Goal: Task Accomplishment & Management: Manage account settings

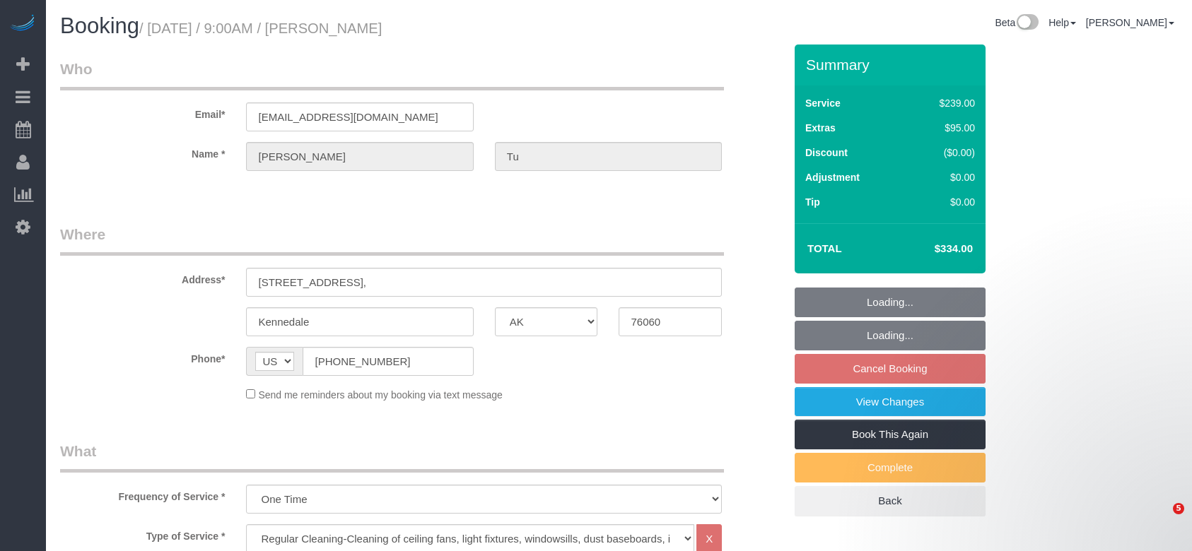
select select "[GEOGRAPHIC_DATA]"
select select "3"
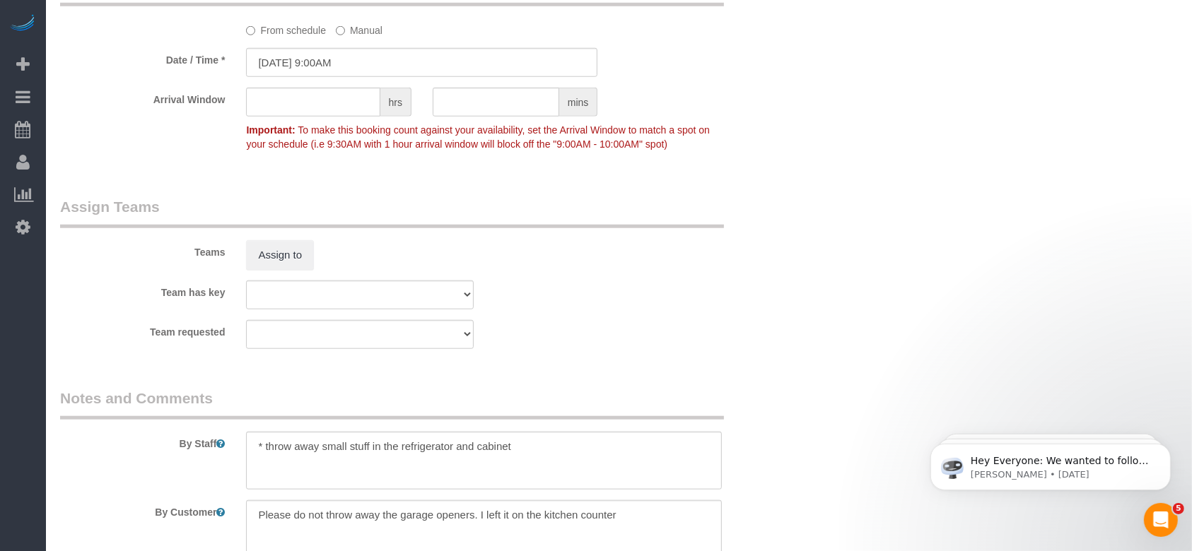
scroll to position [1414, 0]
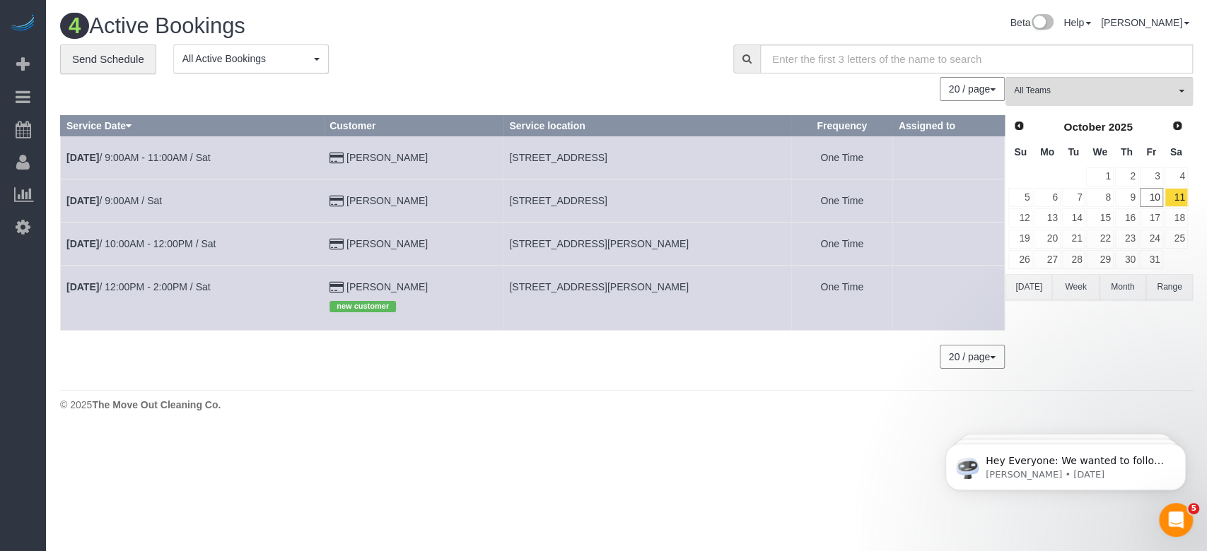
drag, startPoint x: 509, startPoint y: 242, endPoint x: 704, endPoint y: 241, distance: 195.1
click at [704, 241] on td "[STREET_ADDRESS][PERSON_NAME]" at bounding box center [647, 243] width 288 height 43
copy span "[STREET_ADDRESS][PERSON_NAME]"
click at [149, 238] on link "[DATE] 10:00AM - 12:00PM / Sat" at bounding box center [140, 243] width 149 height 11
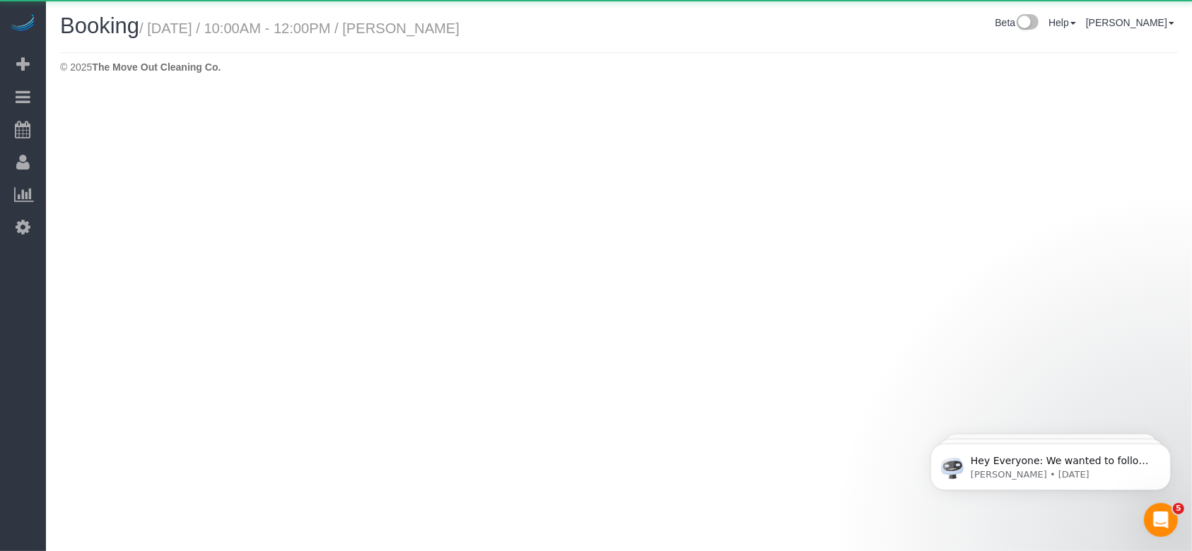
select select "[GEOGRAPHIC_DATA]"
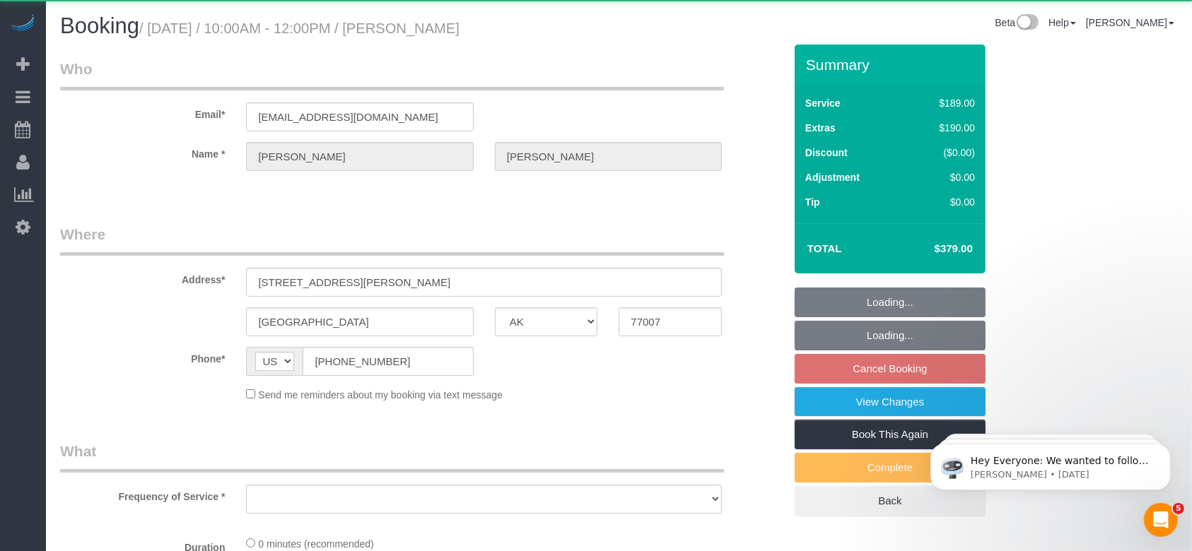
select select "object:2124"
select select "string:fspay-3de21d08-b4b3-49f8-9674-3012728cd51d"
select select "spot52"
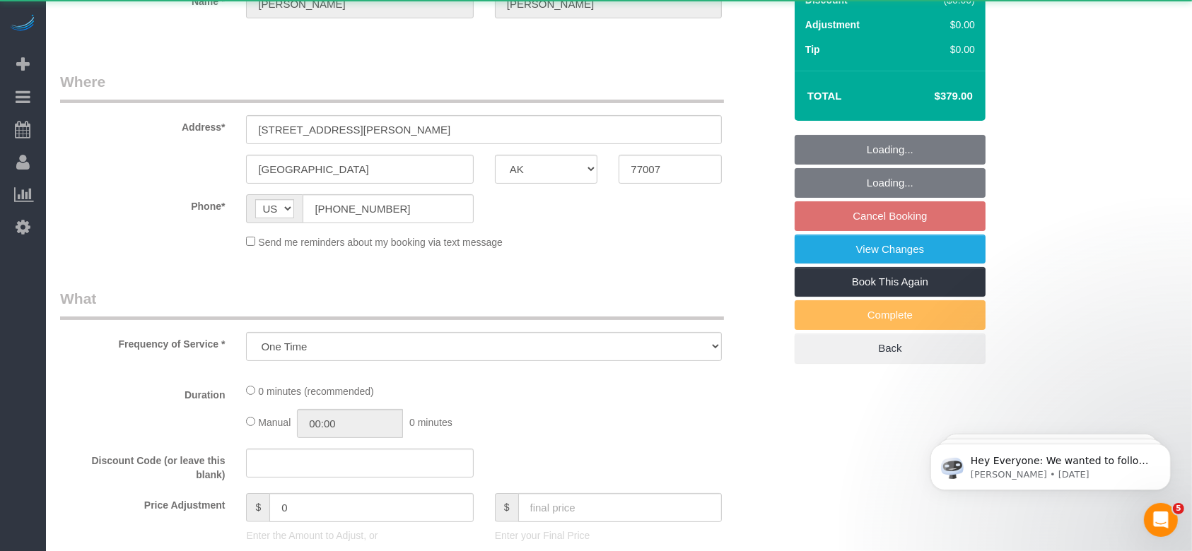
select select "object:2202"
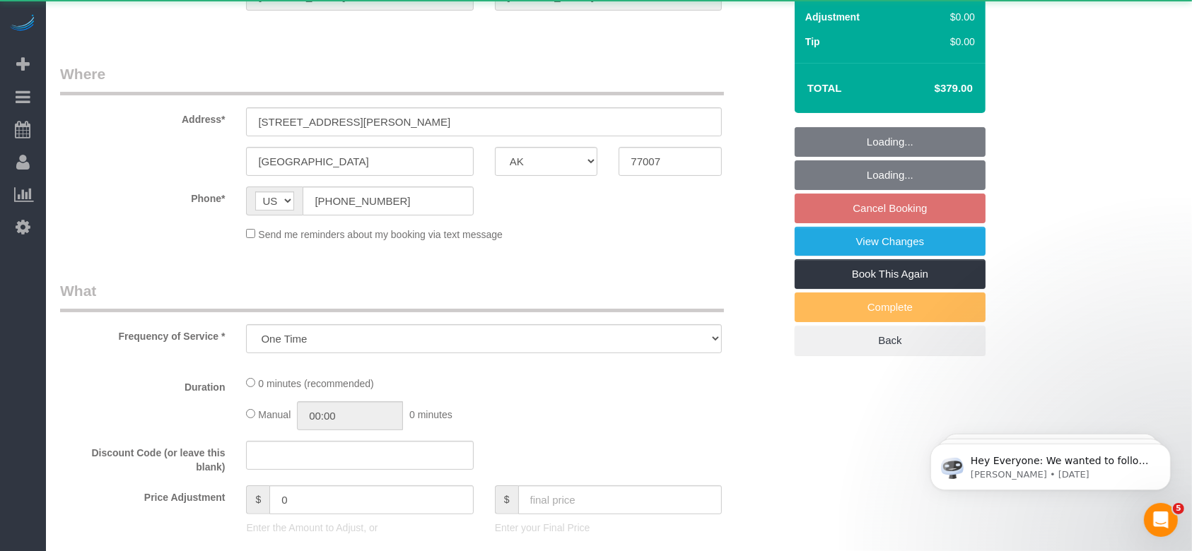
select select "spot77"
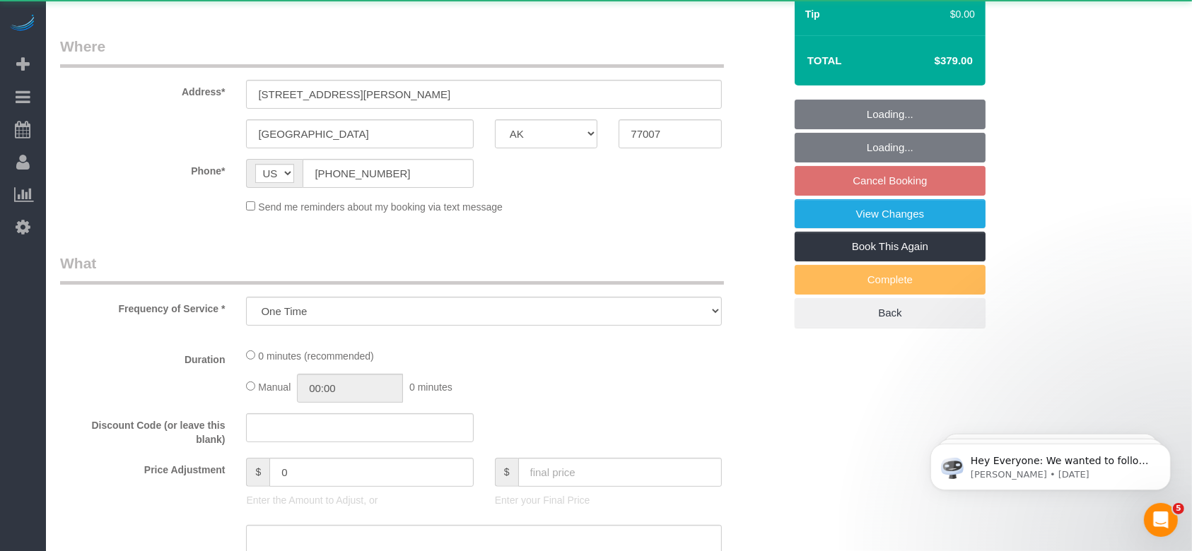
select select "3"
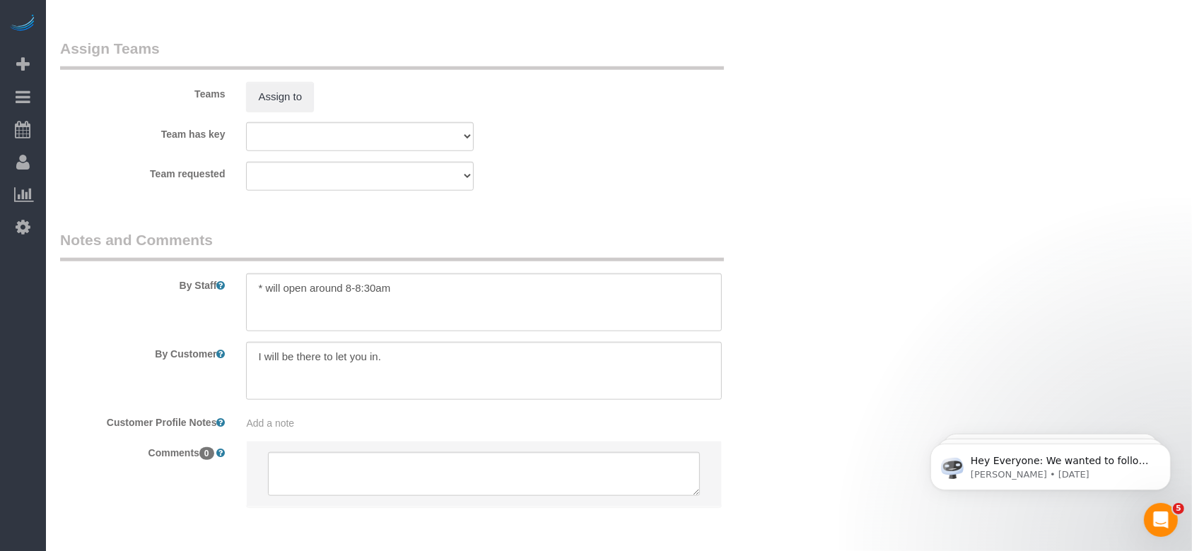
scroll to position [1414, 0]
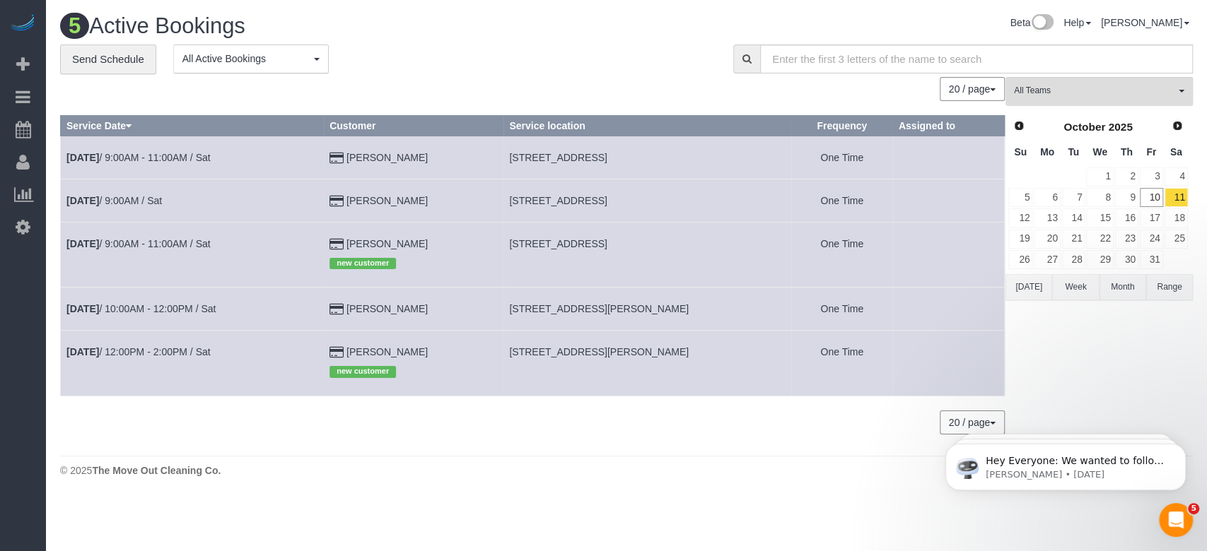
drag, startPoint x: 509, startPoint y: 349, endPoint x: 686, endPoint y: 350, distance: 176.7
click at [686, 350] on td "[STREET_ADDRESS][PERSON_NAME]" at bounding box center [647, 363] width 288 height 65
copy span "[STREET_ADDRESS][PERSON_NAME]"
click at [162, 353] on link "[DATE] 12:00PM - 2:00PM / Sat" at bounding box center [138, 351] width 144 height 11
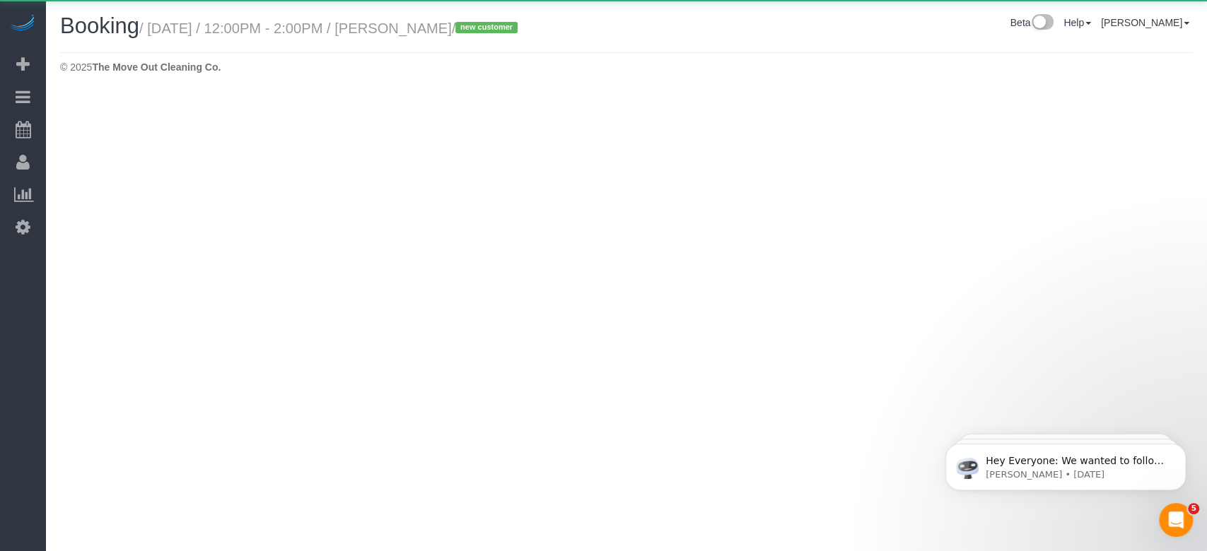
select select "[GEOGRAPHIC_DATA]"
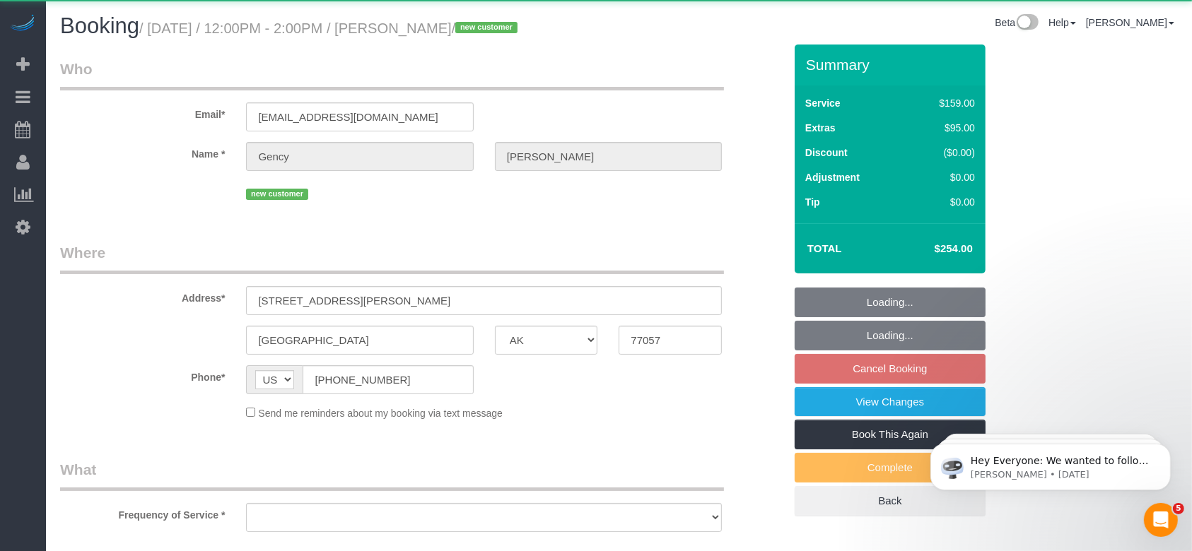
select select "object:2723"
select select "string:fspay-8b04cd88-9780-47aa-82a2-094e56c188ad"
select select "3"
select select "spot103"
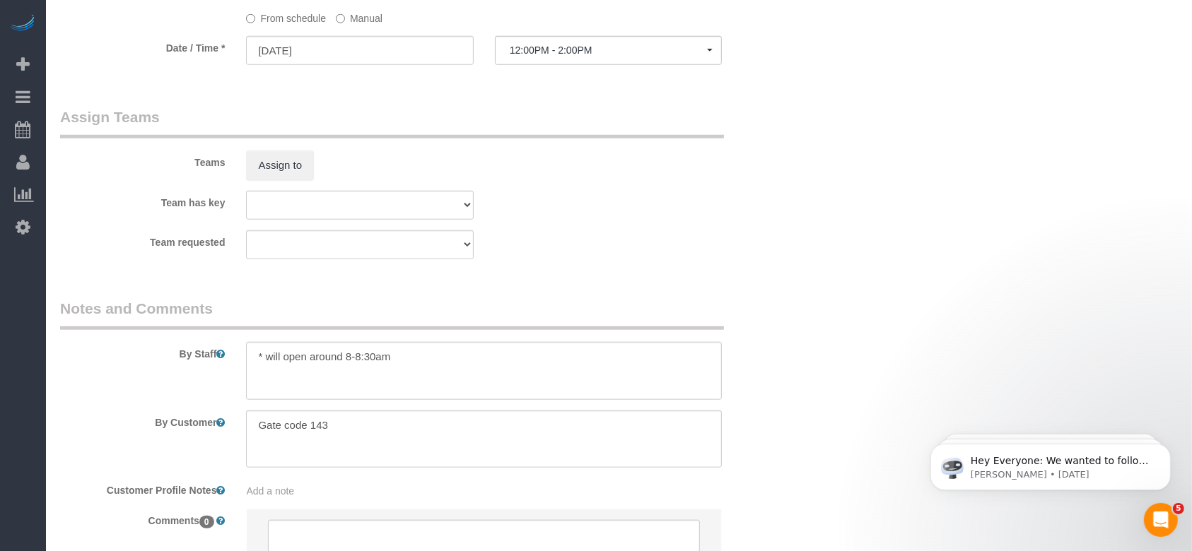
scroll to position [1414, 0]
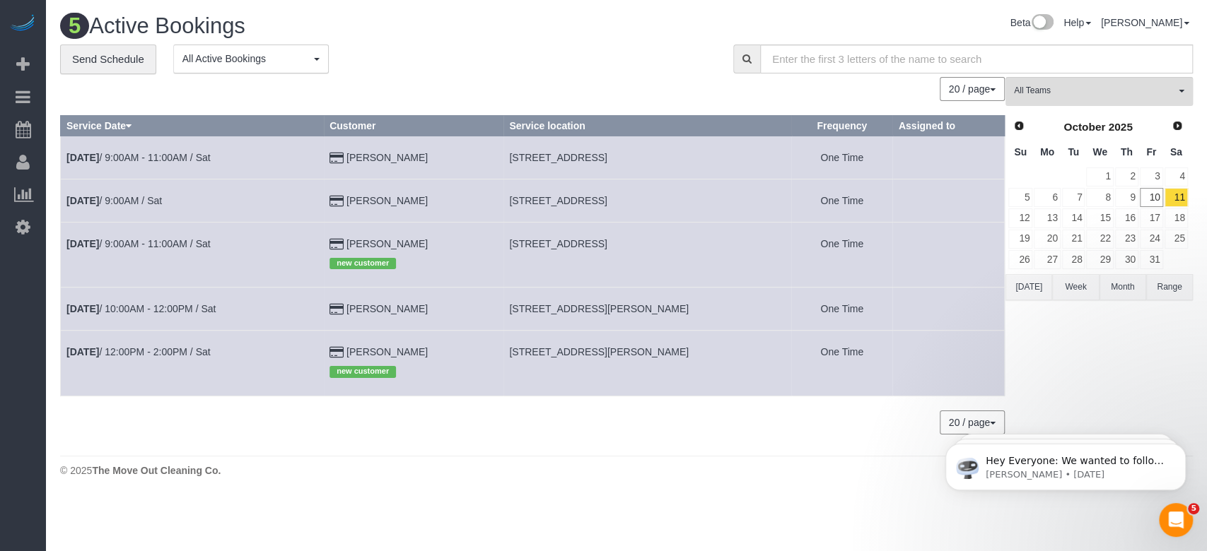
drag, startPoint x: 509, startPoint y: 240, endPoint x: 719, endPoint y: 245, distance: 210.0
click at [719, 245] on td "[STREET_ADDRESS]" at bounding box center [647, 254] width 288 height 65
copy span "[STREET_ADDRESS]"
click at [175, 240] on link "[DATE] 9:00AM - 11:00AM / Sat" at bounding box center [138, 243] width 144 height 11
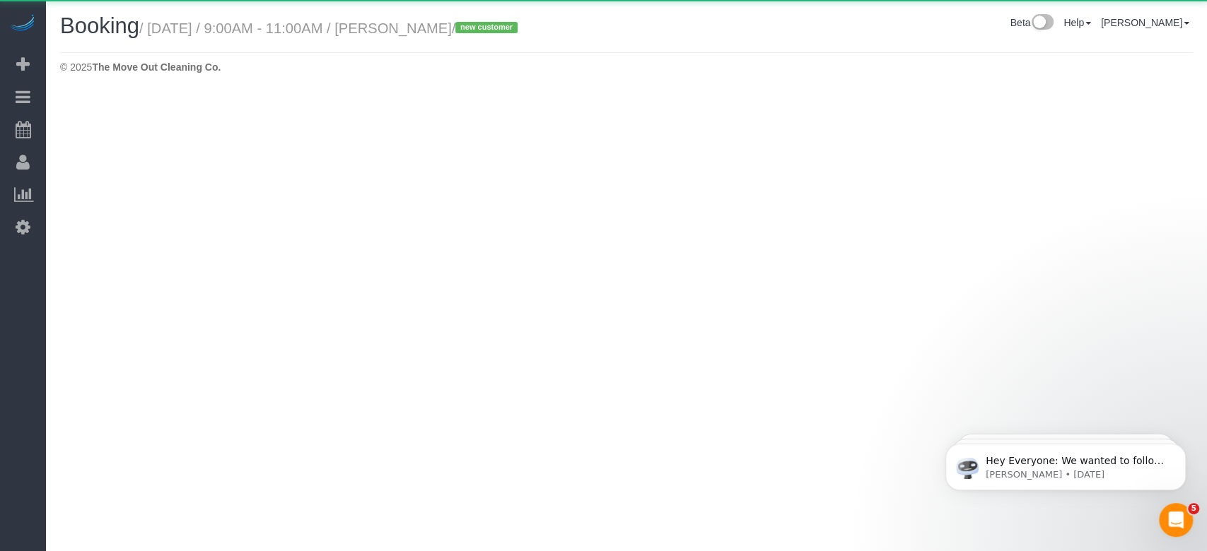
select select "[GEOGRAPHIC_DATA]"
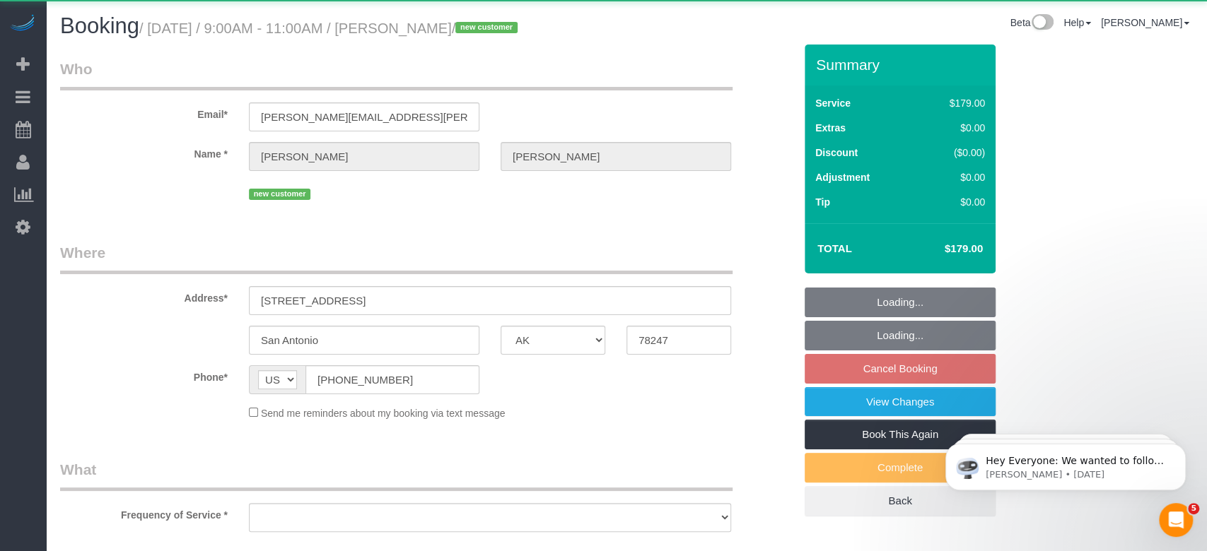
select select "object:3278"
select select "string:fspay-7cf6a0a7-4801-415e-8eec-f5b0281ba097"
select select "3"
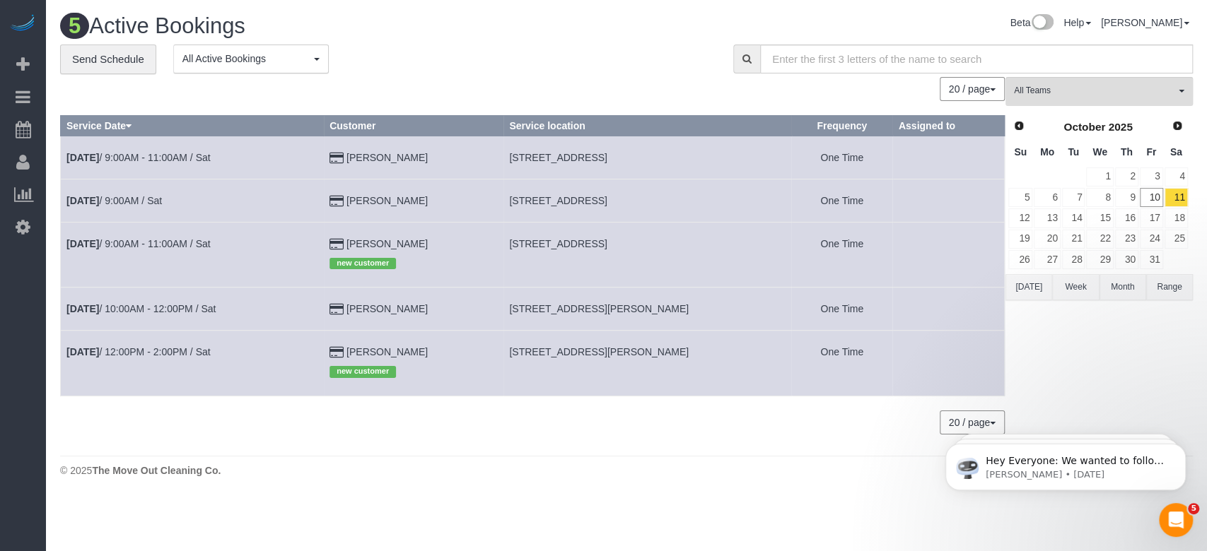
click at [1029, 288] on button "[DATE]" at bounding box center [1028, 287] width 47 height 26
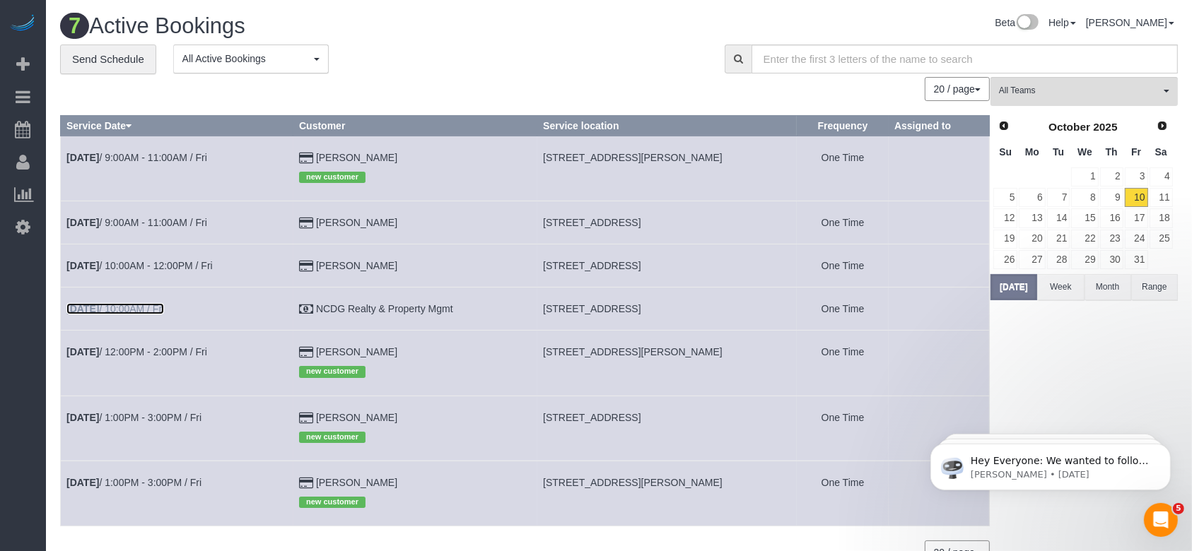
click at [151, 304] on link "[DATE] 10:00AM / Fri" at bounding box center [115, 308] width 98 height 11
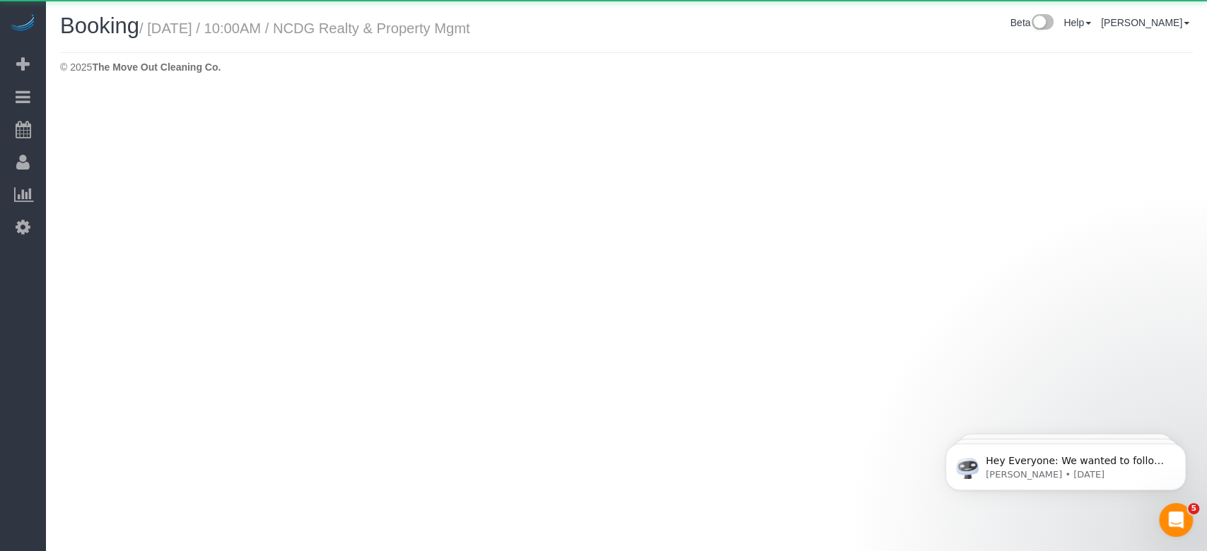
select select "[GEOGRAPHIC_DATA]"
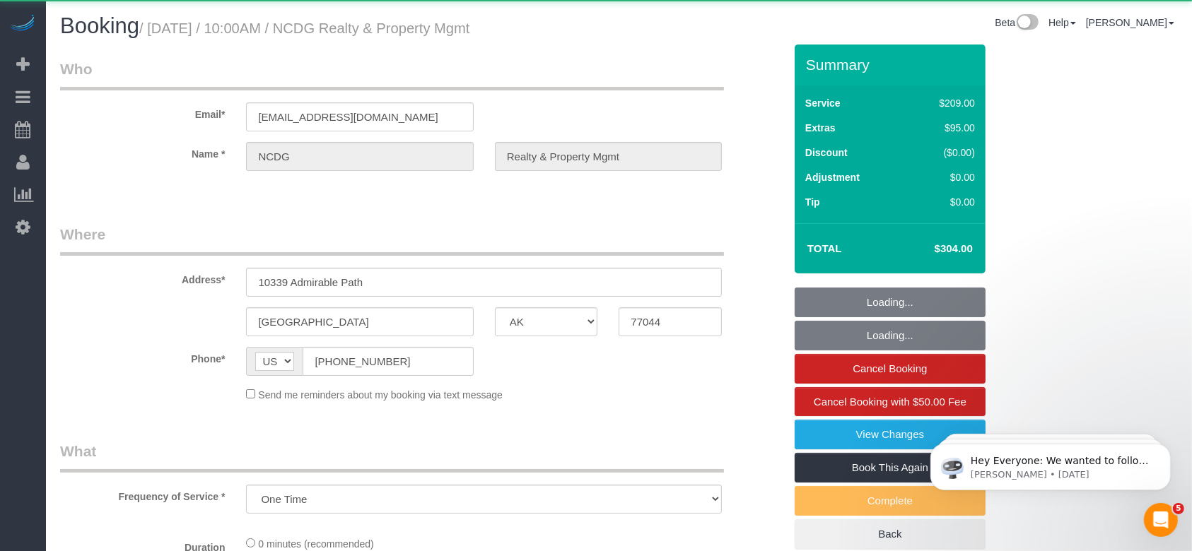
select select "object:3864"
select select "3"
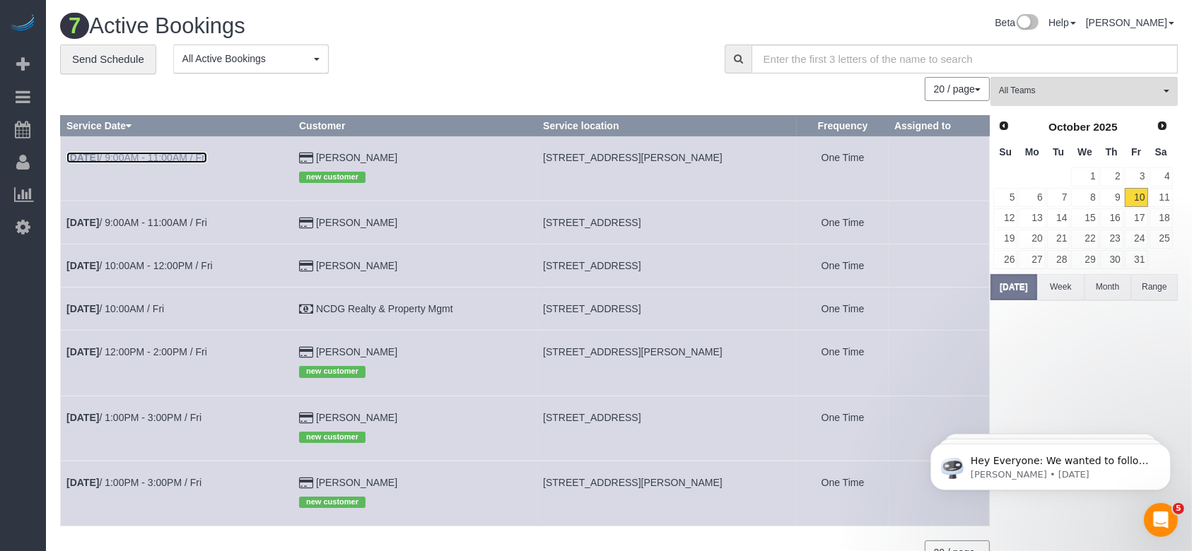
click at [202, 158] on link "[DATE] 9:00AM - 11:00AM / Fri" at bounding box center [136, 157] width 141 height 11
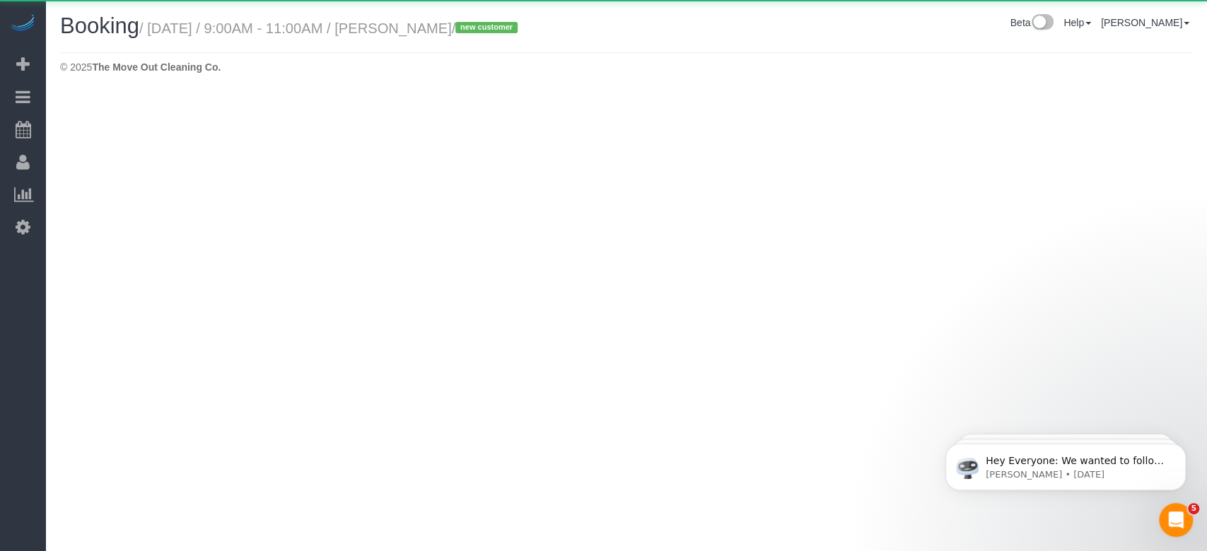
select select "[GEOGRAPHIC_DATA]"
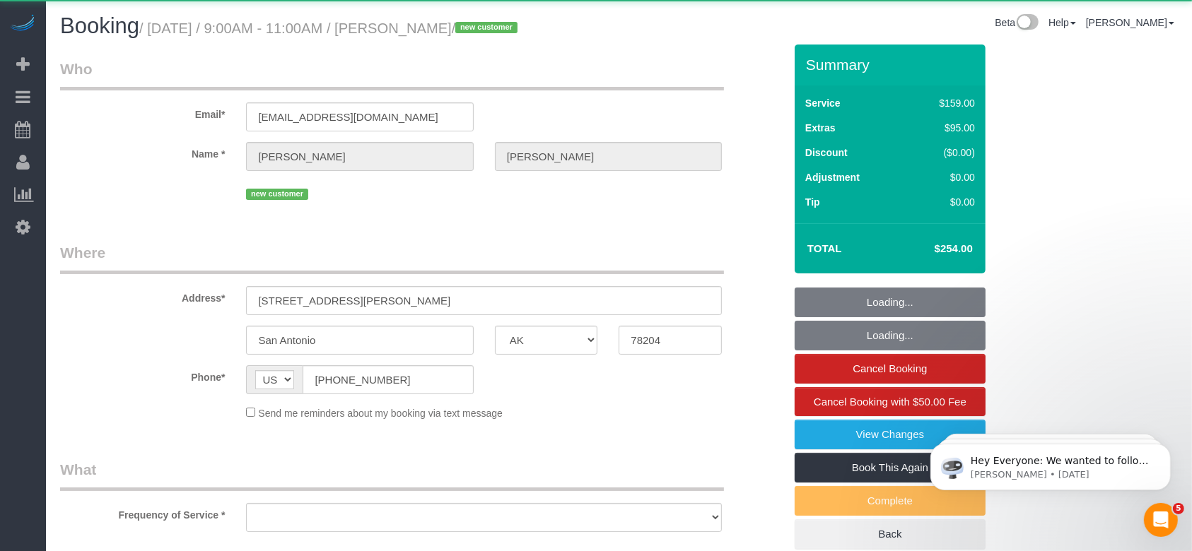
select select "object:4374"
select select "string:fspay-32130e1c-d83b-4a19-a7f5-2461df432fdb"
select select "3"
select select "object:4444"
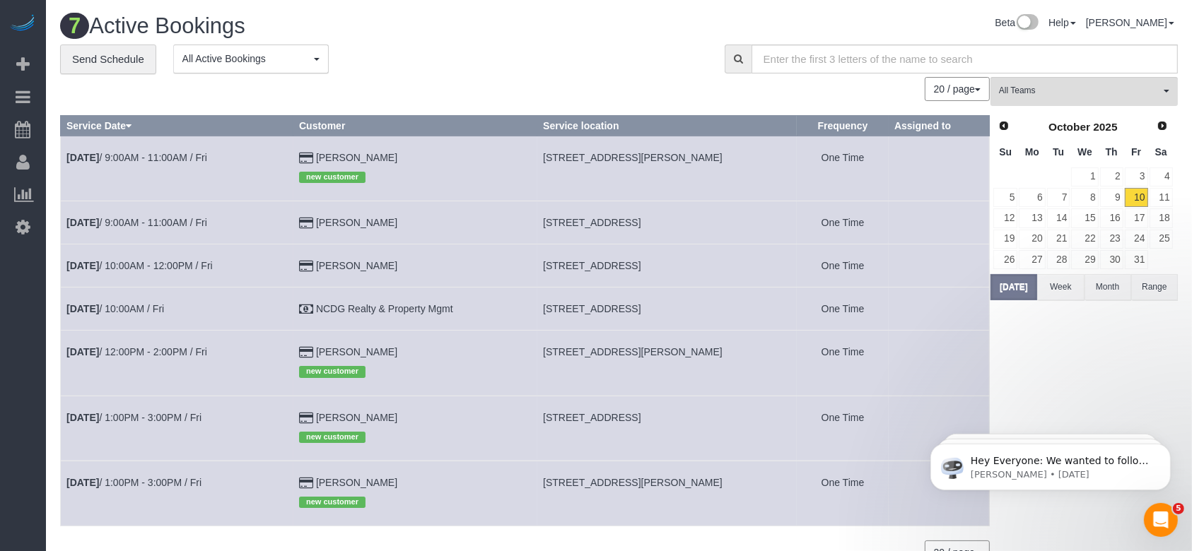
click at [177, 216] on td "[DATE] 9:00AM - 11:00AM / Fri" at bounding box center [177, 222] width 233 height 43
click at [173, 222] on link "[DATE] 9:00AM - 11:00AM / Fri" at bounding box center [136, 222] width 141 height 11
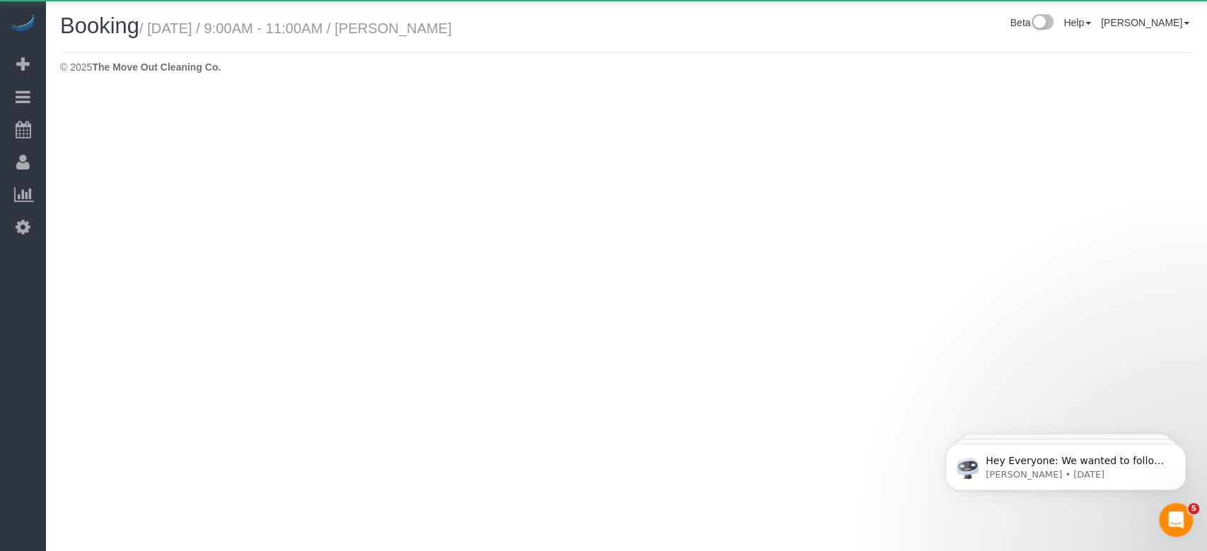
select select "[GEOGRAPHIC_DATA]"
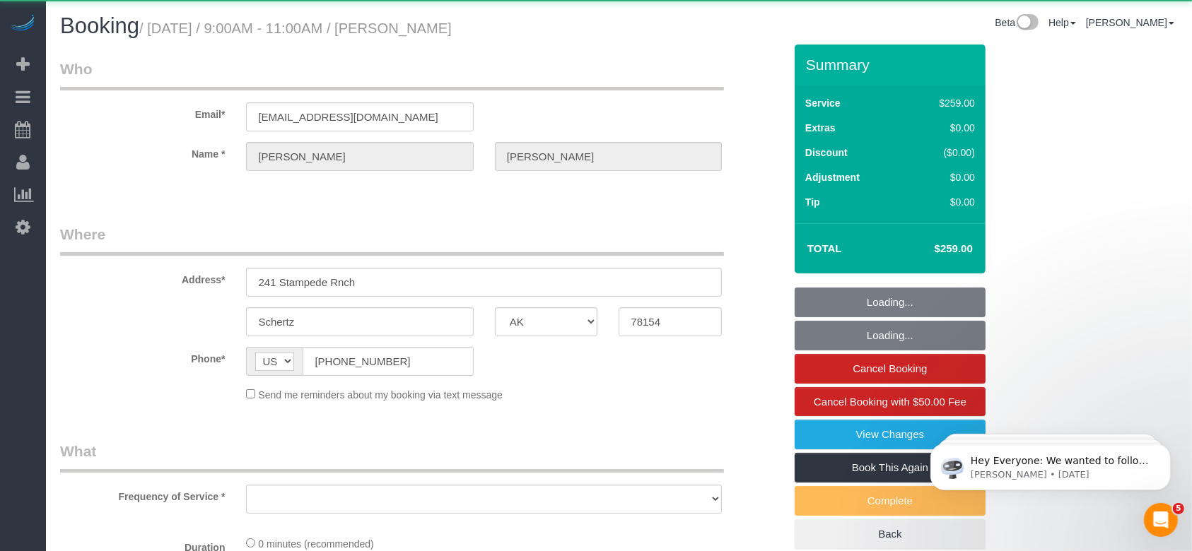
select select "object:5021"
select select "string:fspay-7419ba56-f632-4390-a0ca-0782771d0fb9"
select select "3"
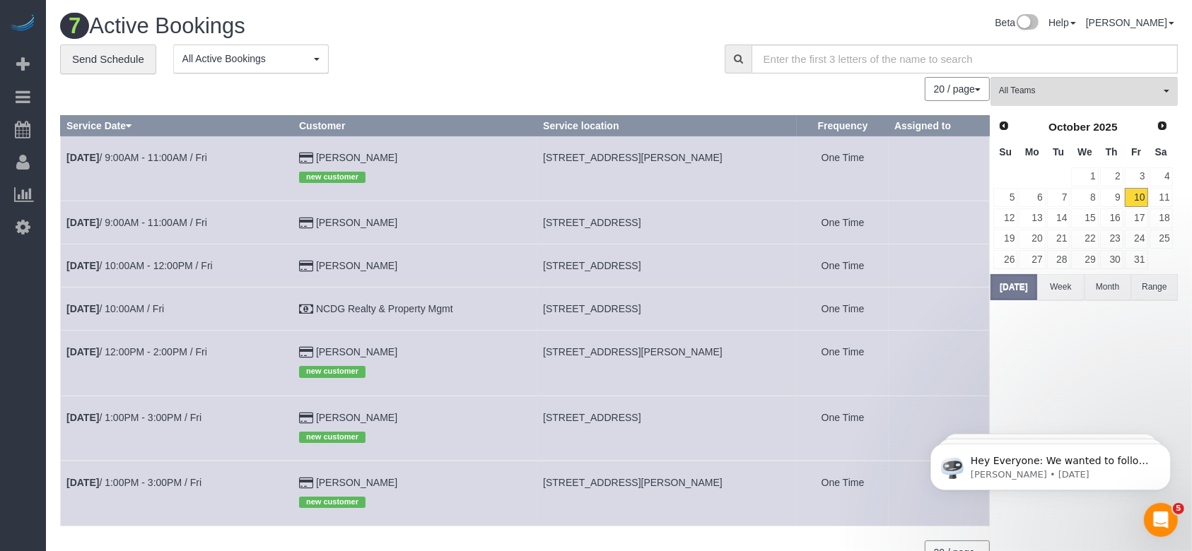
scroll to position [78, 0]
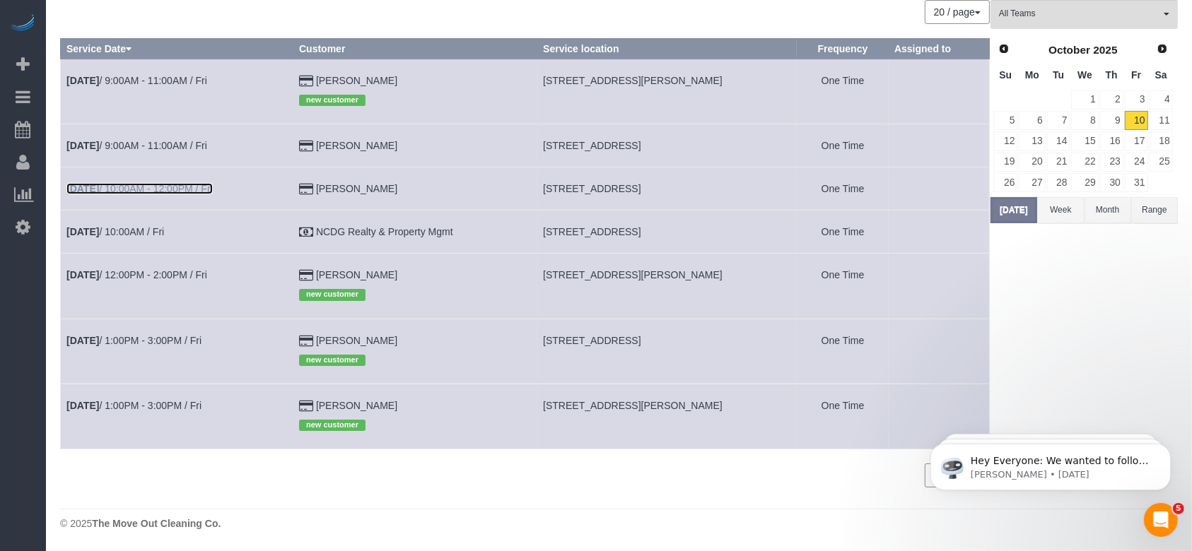
click at [99, 183] on b "[DATE]" at bounding box center [82, 188] width 33 height 11
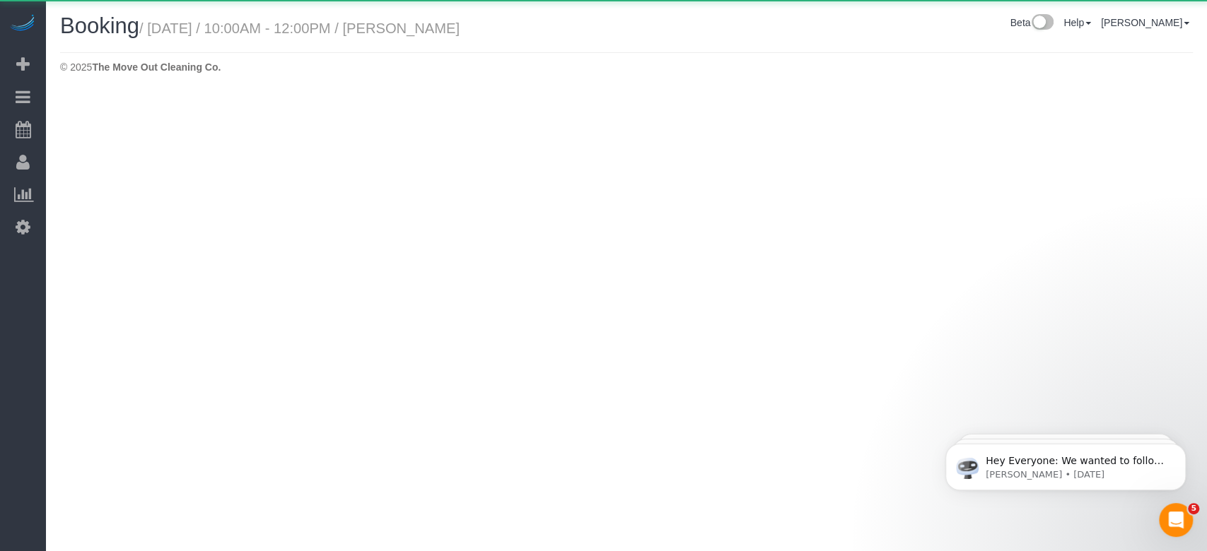
select select "[GEOGRAPHIC_DATA]"
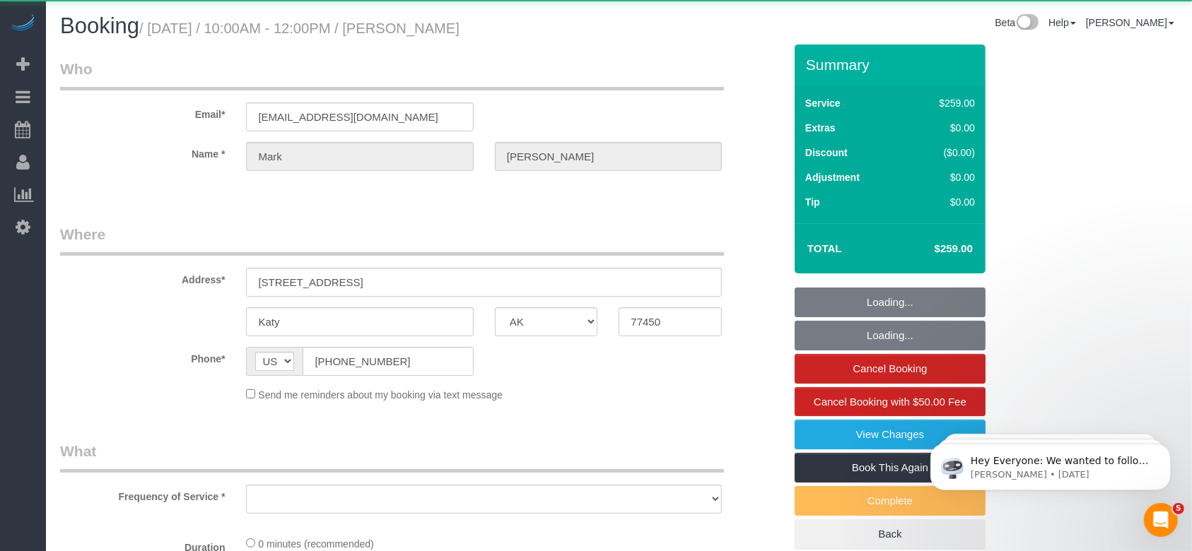
select select "object:5497"
select select "string:fspay-d99e0114-994f-4ee6-b6db-05304be8d4e9"
select select "3"
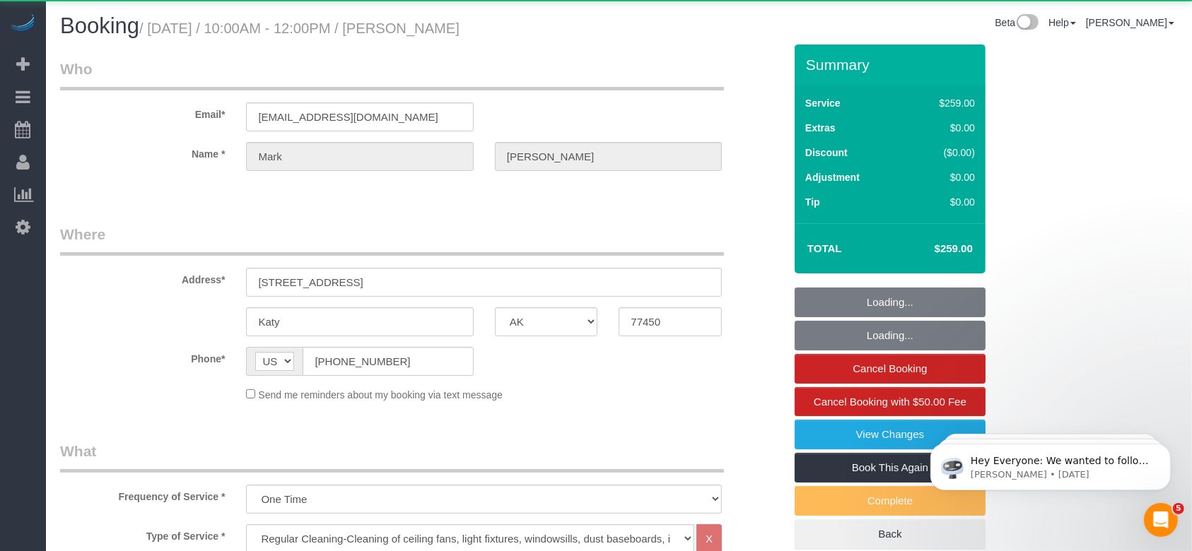
select select "object:5575"
select select "spot214"
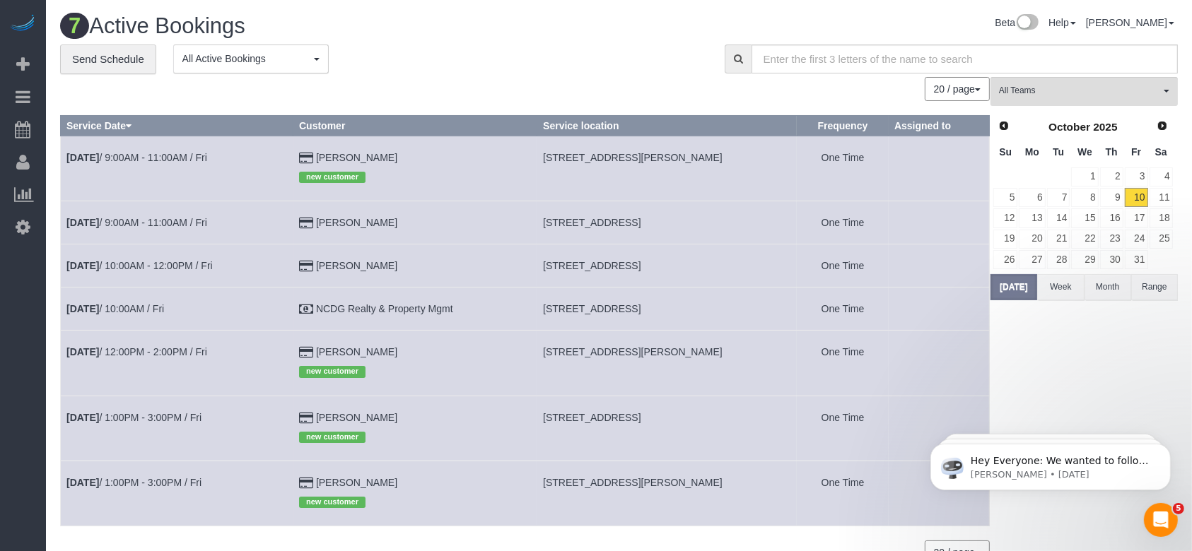
click at [467, 54] on div "**********" at bounding box center [381, 60] width 643 height 30
click at [1017, 286] on button "[DATE]" at bounding box center [1013, 287] width 47 height 26
click at [136, 221] on link "[DATE] 9:00AM - 11:00AM / Fri" at bounding box center [136, 222] width 141 height 11
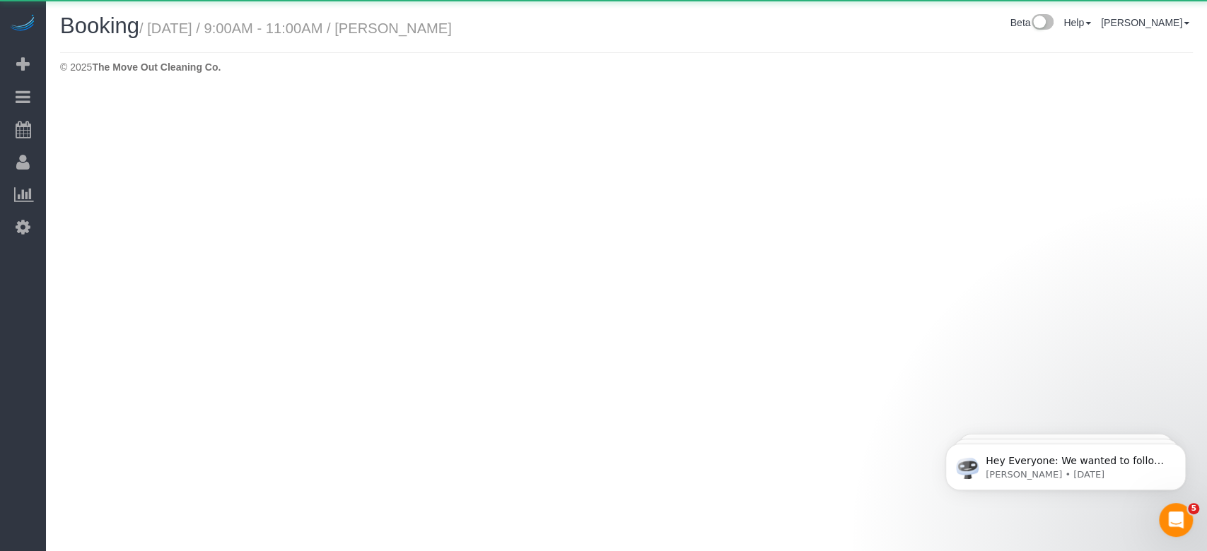
select select "[GEOGRAPHIC_DATA]"
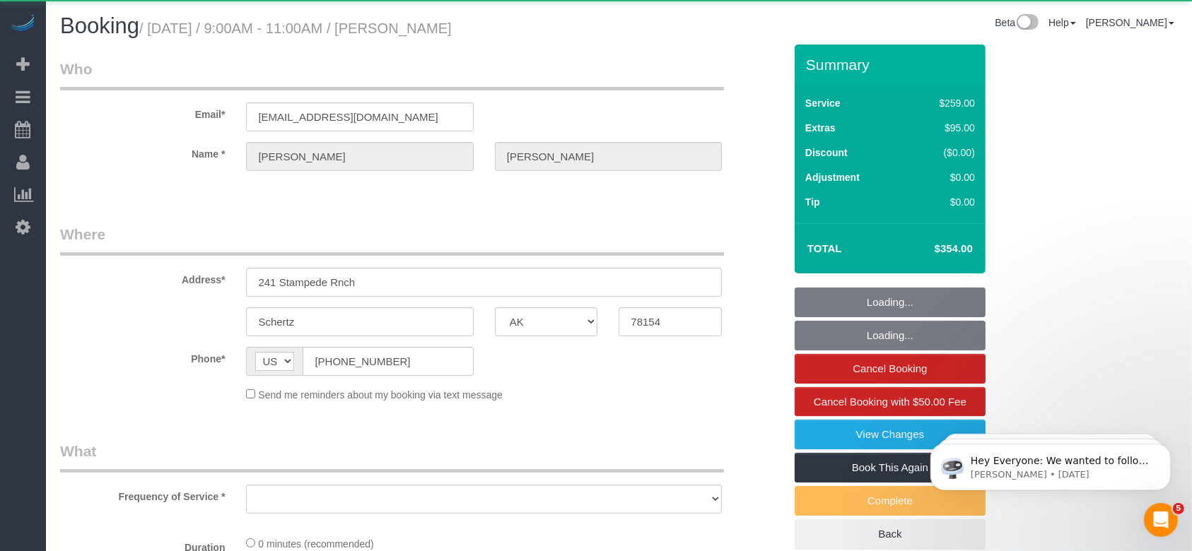
select select "string:fspay-7419ba56-f632-4390-a0ca-0782771d0fb9"
select select "3"
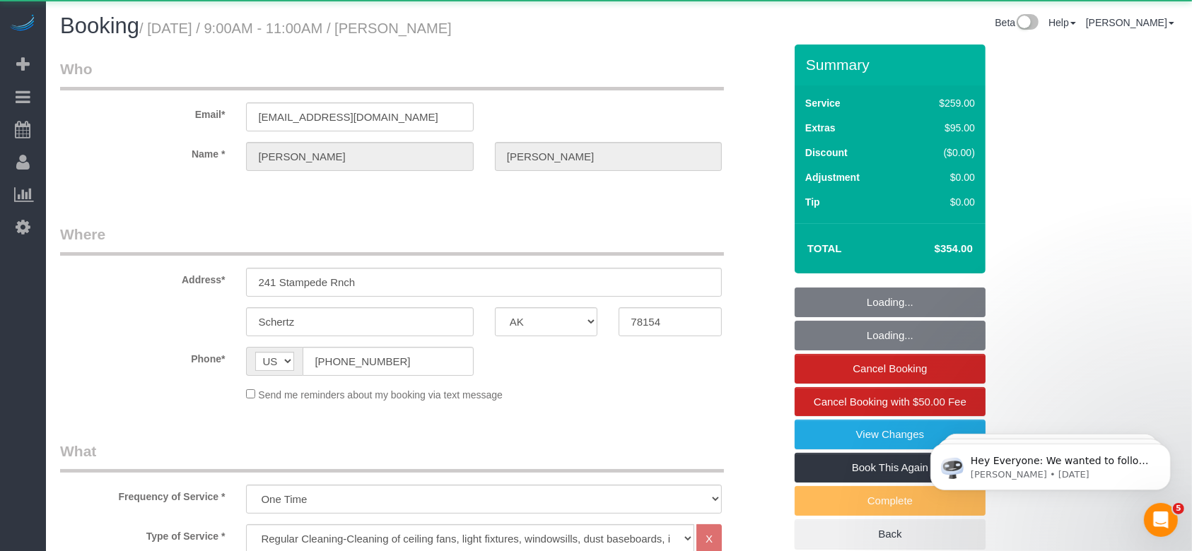
select select "object:6222"
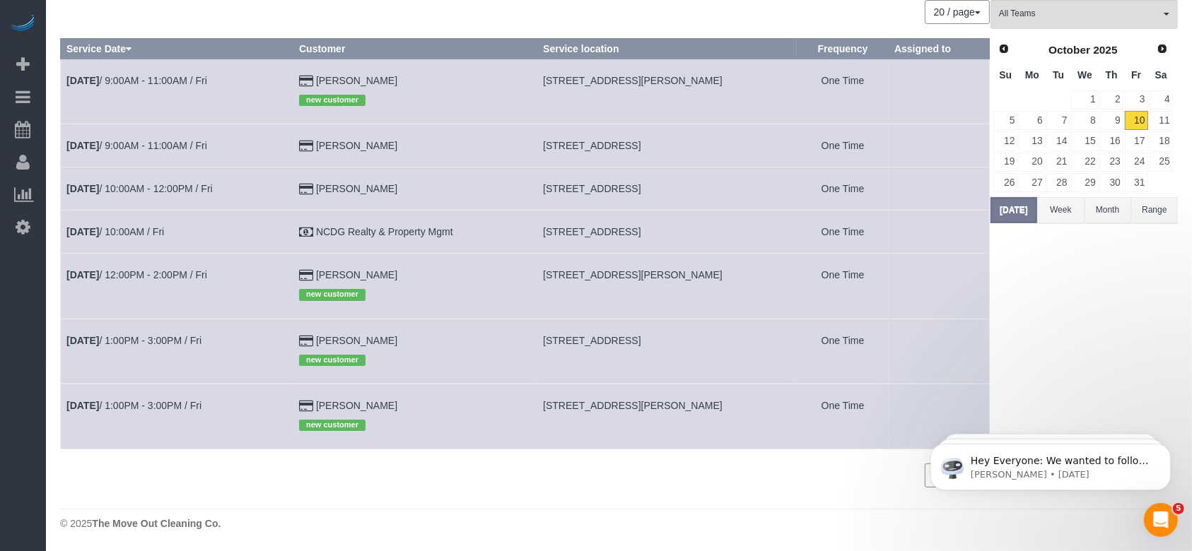
scroll to position [78, 0]
click at [141, 405] on link "[DATE] 1:00PM - 3:00PM / Fri" at bounding box center [133, 405] width 135 height 11
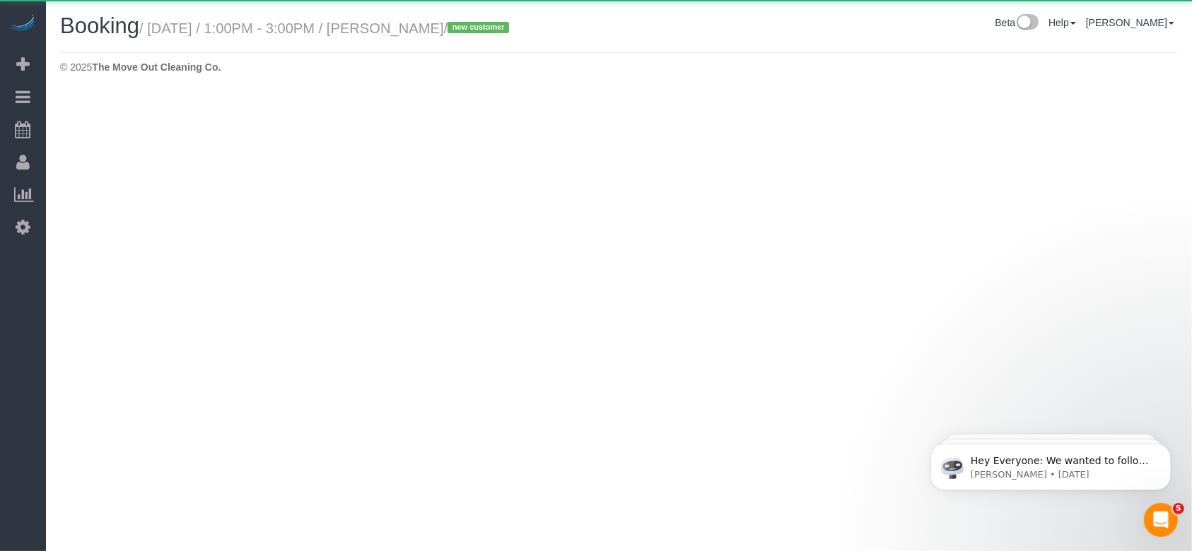
select select "[GEOGRAPHIC_DATA]"
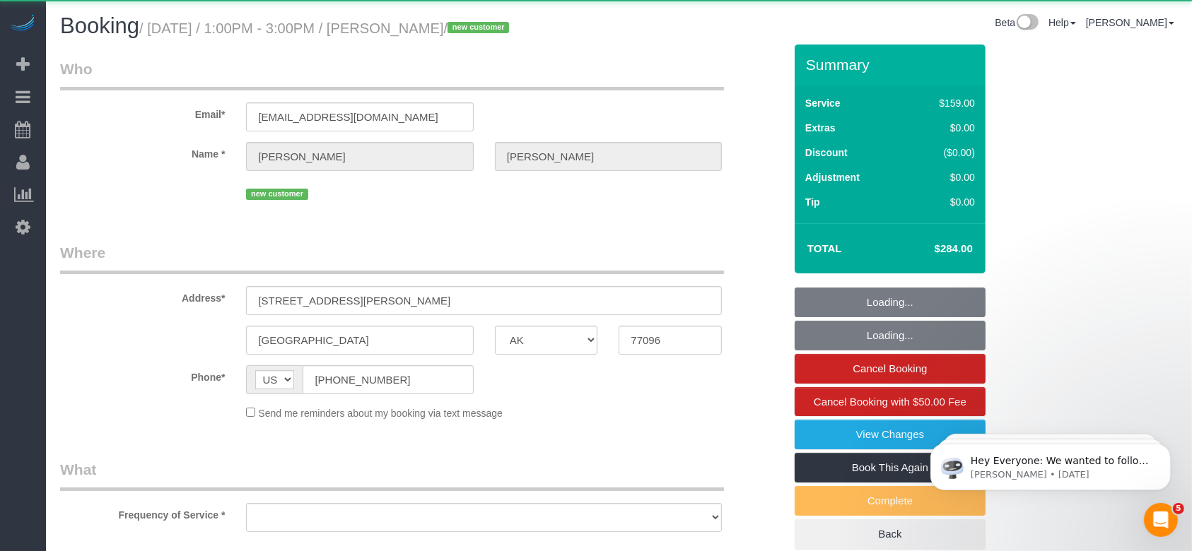
select select "object:6721"
select select "string:fspay-6739ad84-0788-4f1f-84d7-c155565441cb"
select select "3"
select select "object:6791"
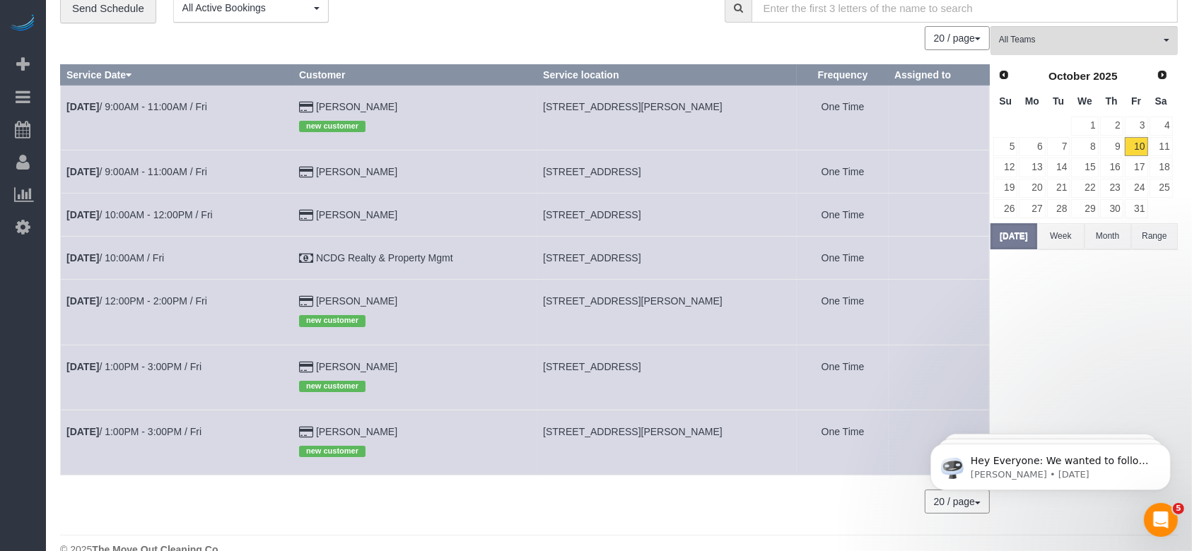
scroll to position [78, 0]
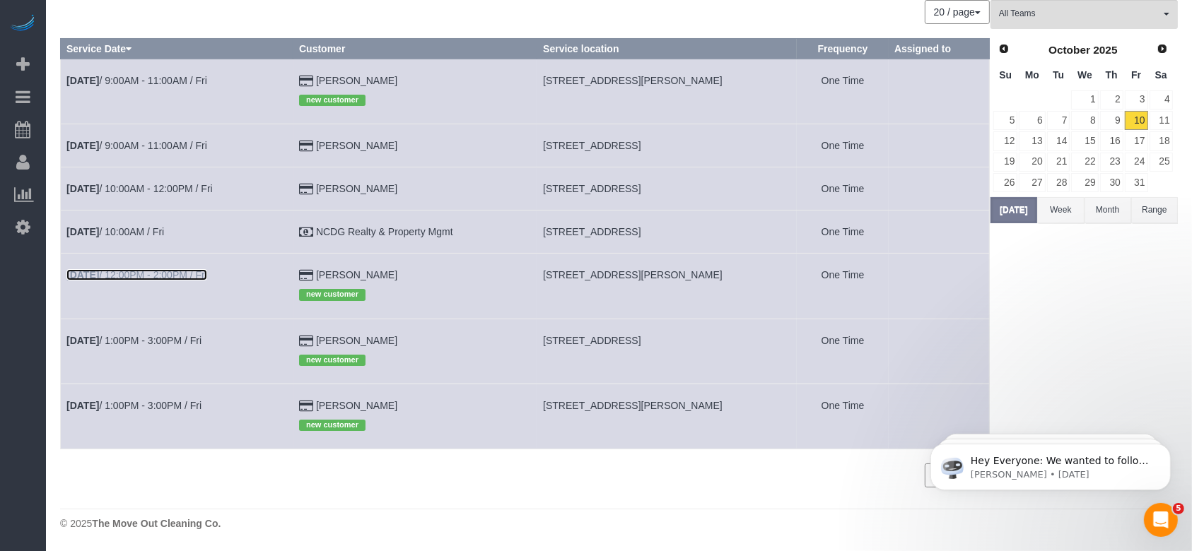
click at [189, 271] on link "[DATE] 12:00PM - 2:00PM / Fri" at bounding box center [136, 274] width 141 height 11
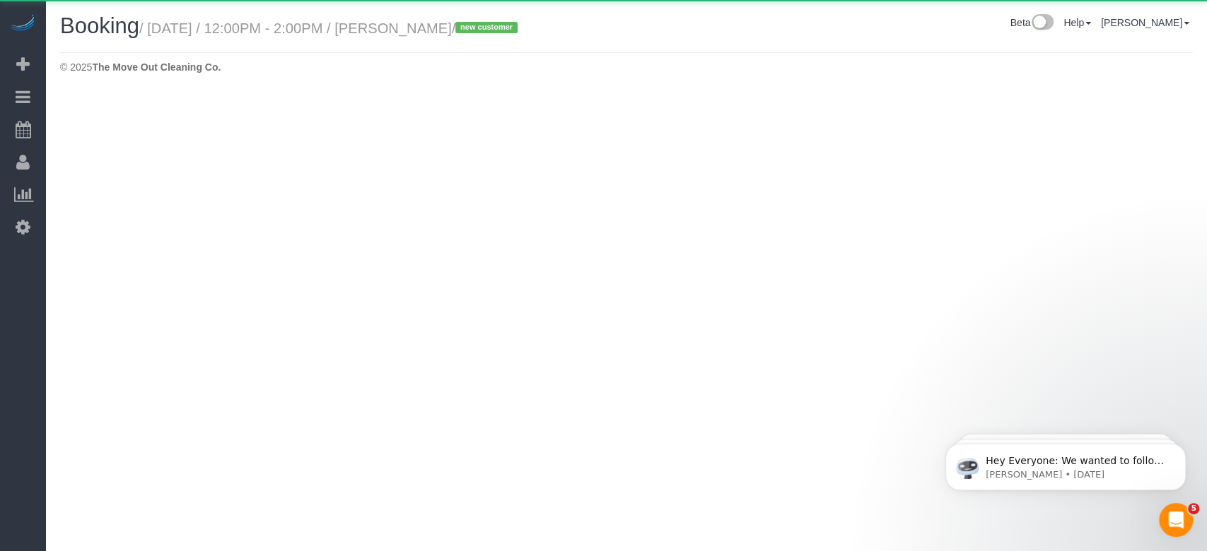
select select "[GEOGRAPHIC_DATA]"
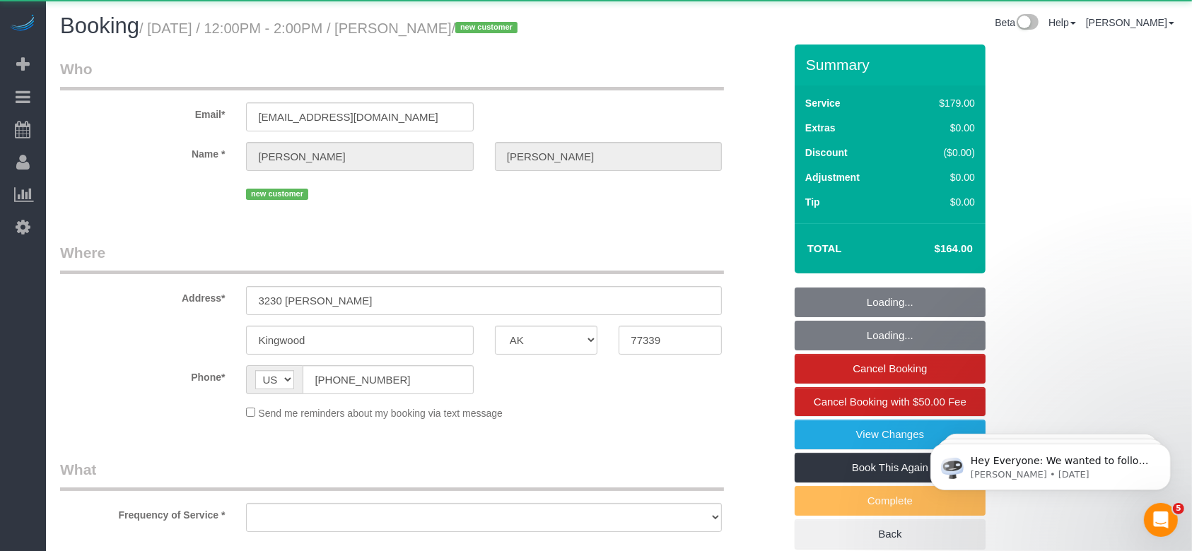
select select "object:7343"
select select "string:fspay-40107b99-5961-4e2b-b471-4b9efdbf7f63"
select select "3"
select select "spot277"
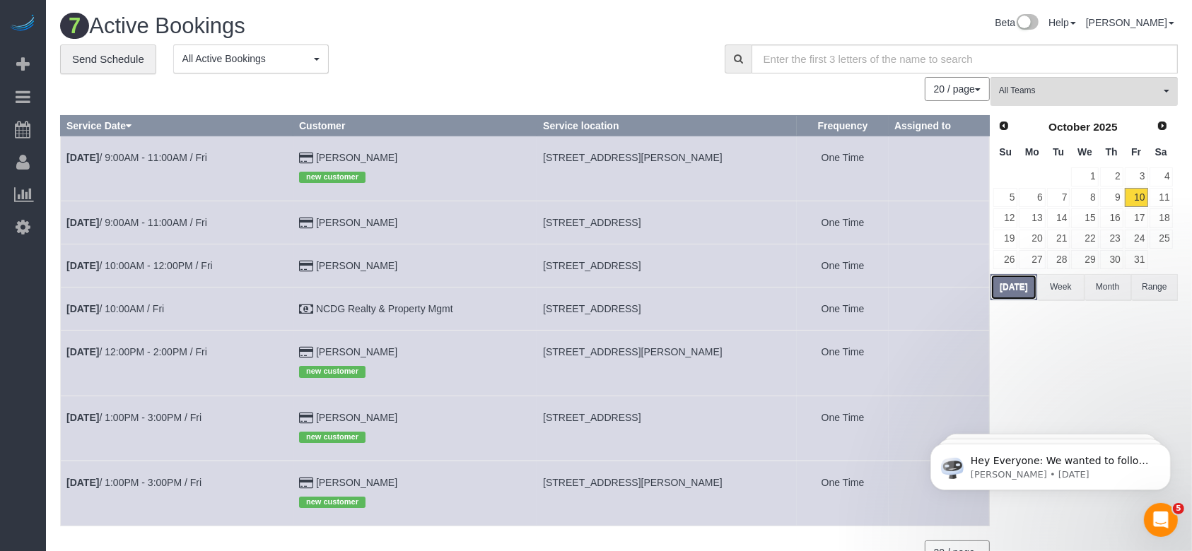
click at [1029, 286] on button "[DATE]" at bounding box center [1013, 287] width 47 height 26
click at [115, 412] on link "[DATE] 1:00PM - 3:00PM / Fri" at bounding box center [133, 417] width 135 height 11
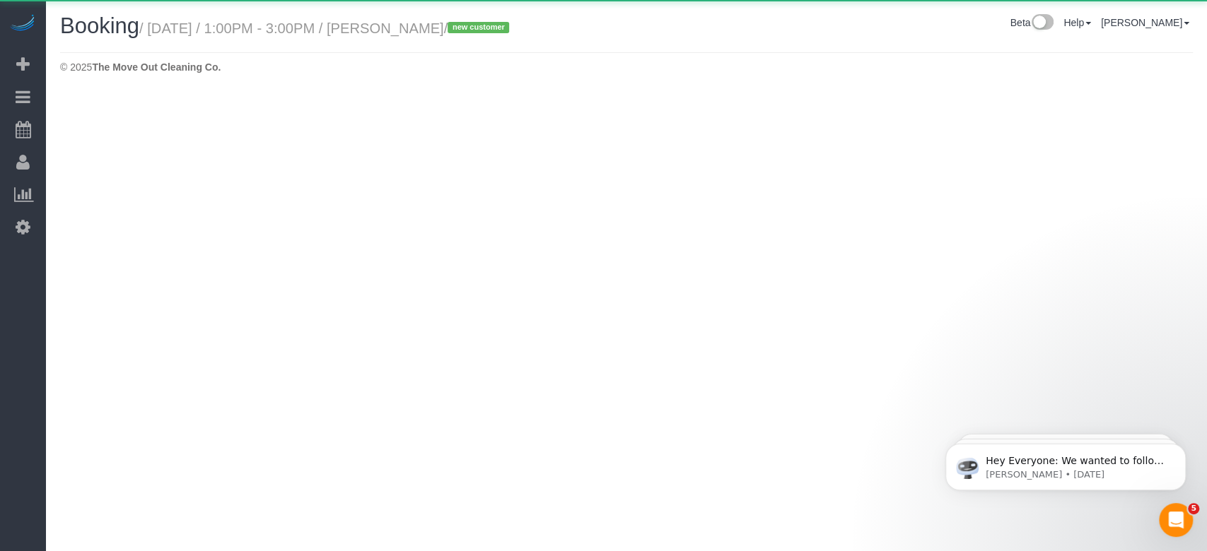
select select "[GEOGRAPHIC_DATA]"
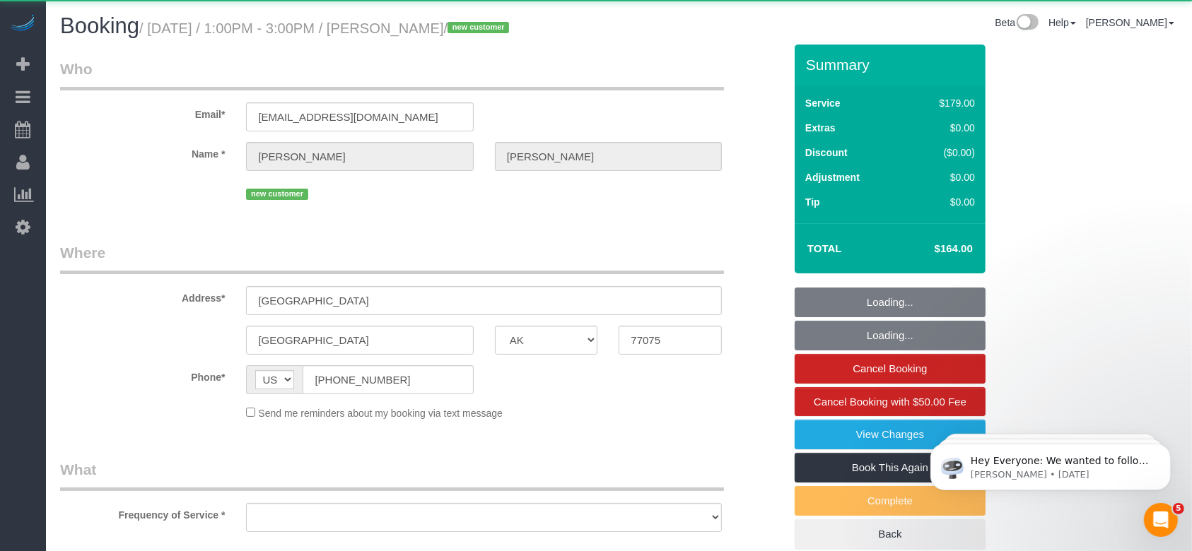
select select "object:7923"
select select "string:fspay-4d0be8a2-05da-4f0c-8c0b-760aa18049dc"
select select "3"
select select "object:7985"
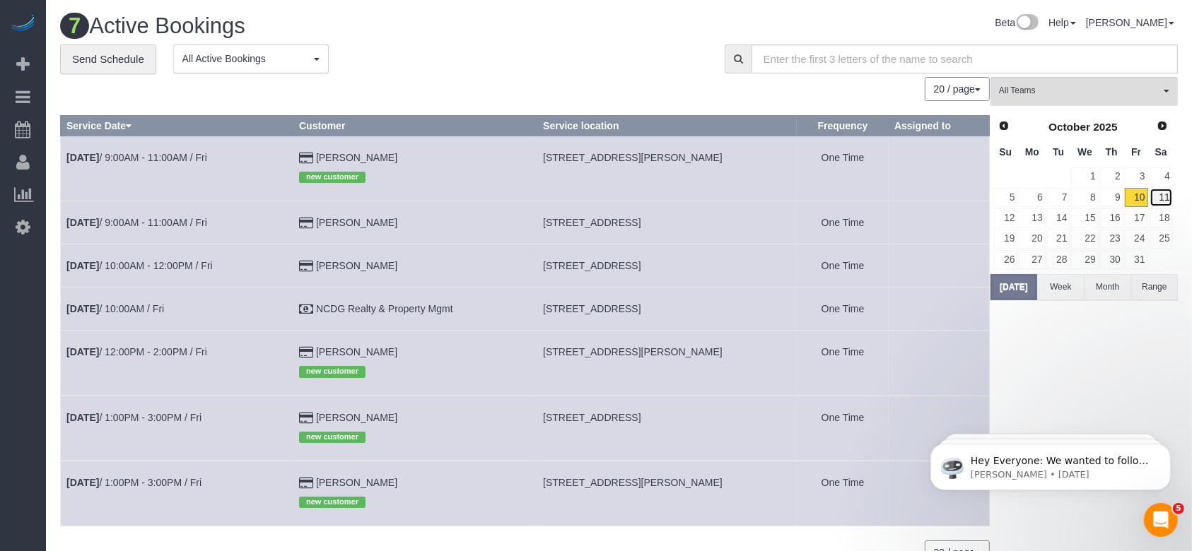
click at [1168, 197] on link "11" at bounding box center [1161, 197] width 23 height 19
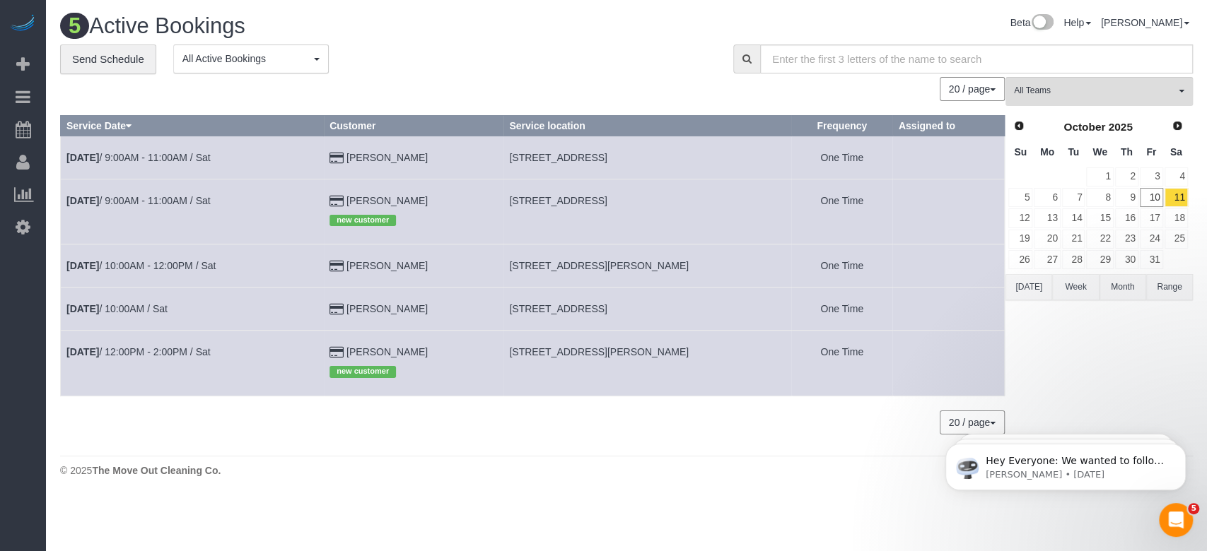
drag, startPoint x: 504, startPoint y: 156, endPoint x: 651, endPoint y: 155, distance: 147.1
click at [651, 155] on td "[STREET_ADDRESS]" at bounding box center [647, 157] width 288 height 43
copy span "[STREET_ADDRESS],"
drag, startPoint x: 506, startPoint y: 200, endPoint x: 607, endPoint y: 201, distance: 101.1
click at [607, 201] on td "[STREET_ADDRESS]" at bounding box center [647, 211] width 288 height 65
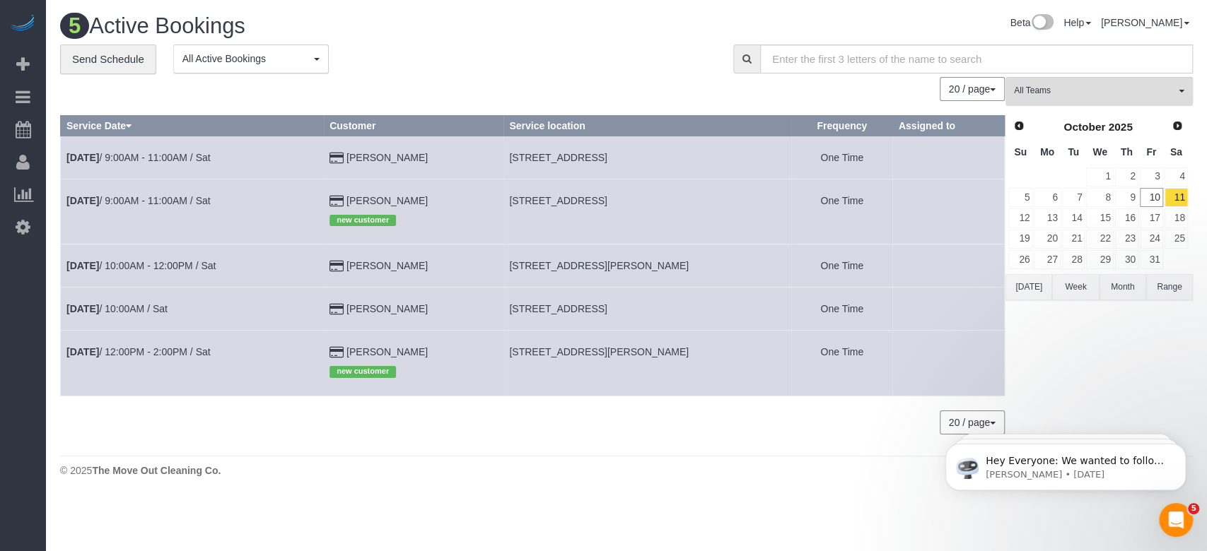
copy span "[STREET_ADDRESS],"
drag, startPoint x: 508, startPoint y: 305, endPoint x: 614, endPoint y: 310, distance: 106.8
click at [614, 310] on td "[STREET_ADDRESS]" at bounding box center [647, 309] width 288 height 43
copy span "[STREET_ADDRESS],"
click at [1046, 218] on link "13" at bounding box center [1047, 218] width 26 height 19
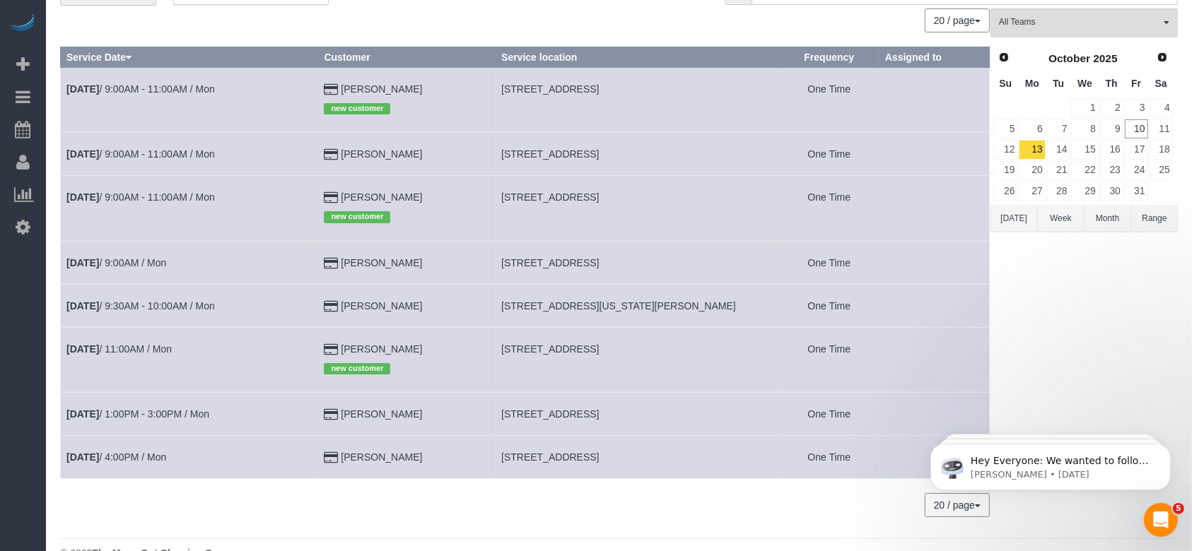
scroll to position [94, 0]
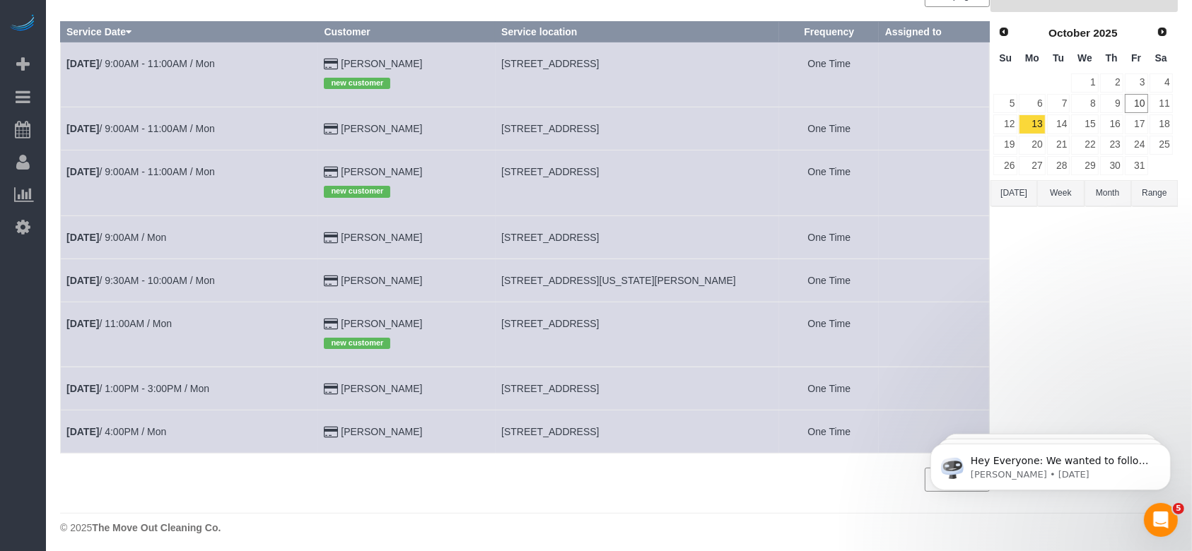
drag, startPoint x: 503, startPoint y: 122, endPoint x: 689, endPoint y: 131, distance: 186.2
click at [689, 131] on td "[STREET_ADDRESS]" at bounding box center [638, 128] width 284 height 43
copy span "[STREET_ADDRESS]"
click at [169, 132] on link "[DATE] 9:00AM - 11:00AM / Mon" at bounding box center [140, 128] width 148 height 11
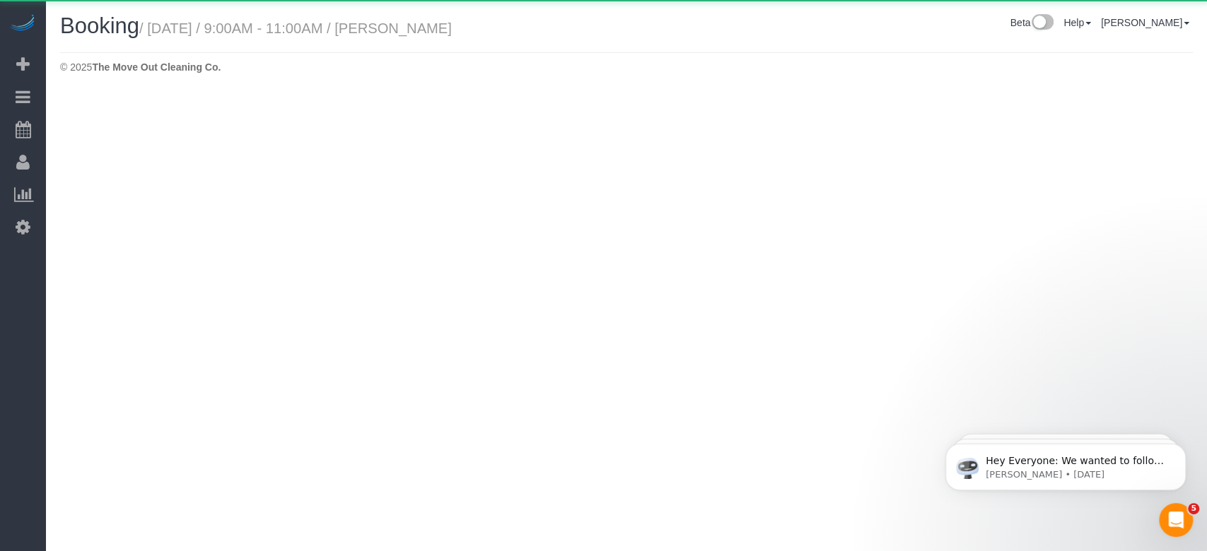
select select "[GEOGRAPHIC_DATA]"
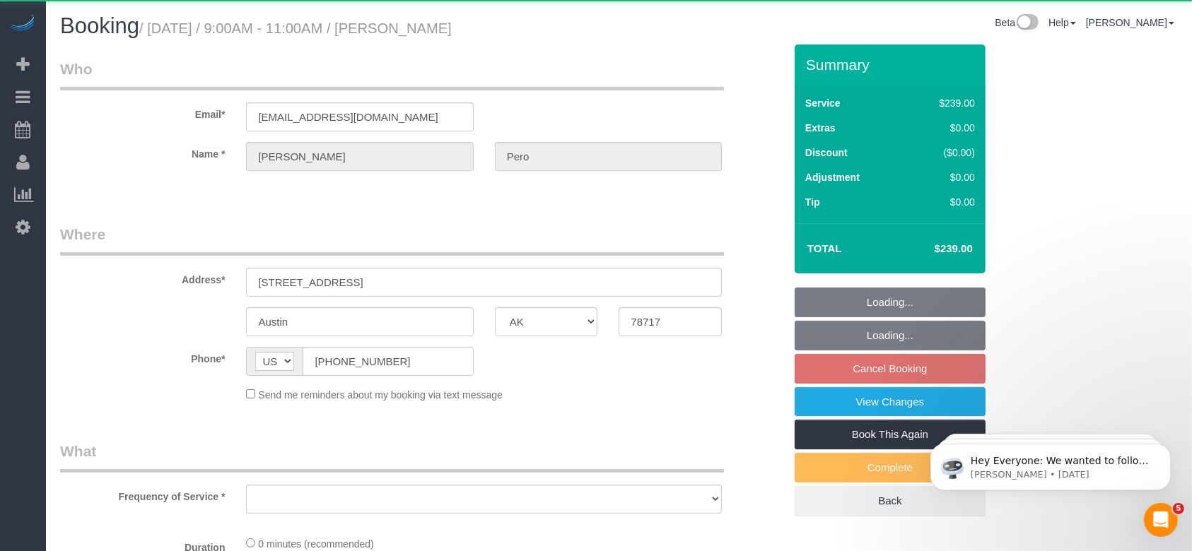
select select "object:8622"
select select "string:fspay-1bf7f9e2-684b-4c28-968e-2e549fb6f3ef"
select select "3"
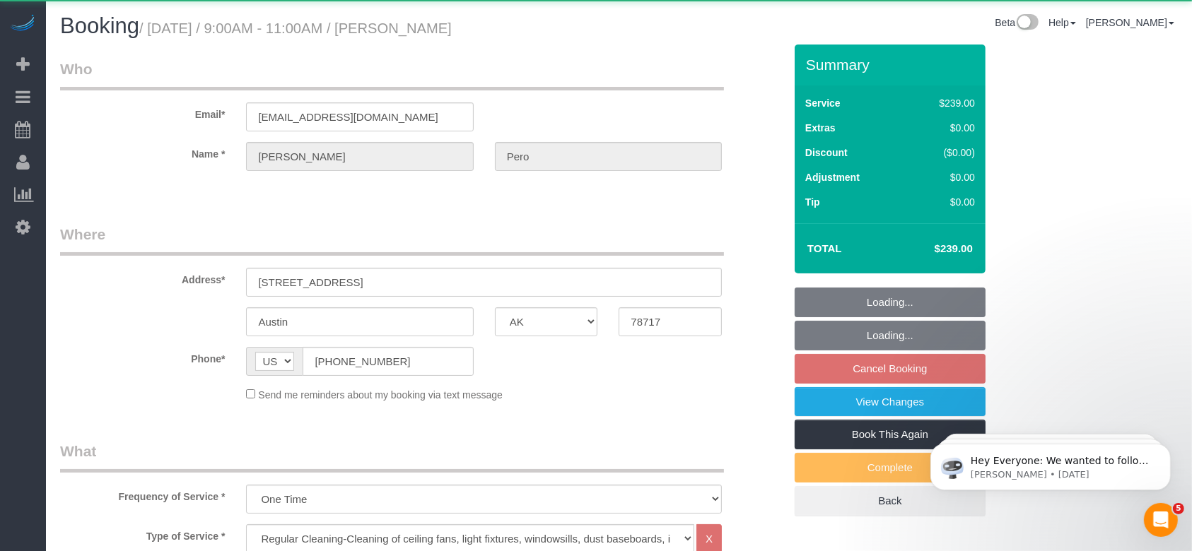
select select "object:8684"
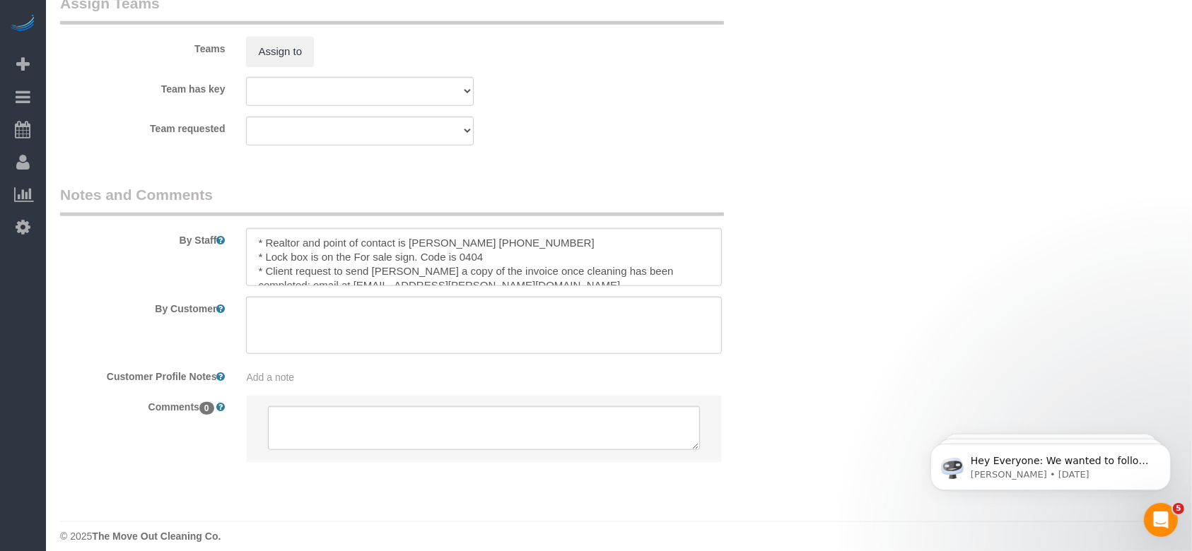
scroll to position [1508, 0]
drag, startPoint x: 264, startPoint y: 257, endPoint x: 531, endPoint y: 263, distance: 267.3
click at [531, 263] on textarea at bounding box center [484, 257] width 476 height 58
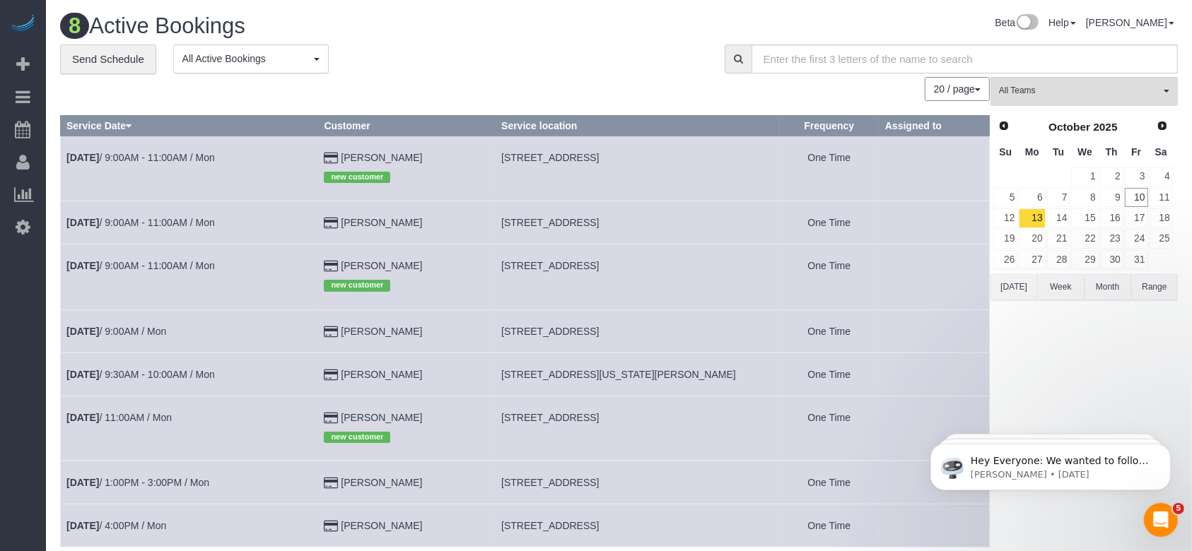
click at [1012, 286] on button "[DATE]" at bounding box center [1013, 287] width 47 height 26
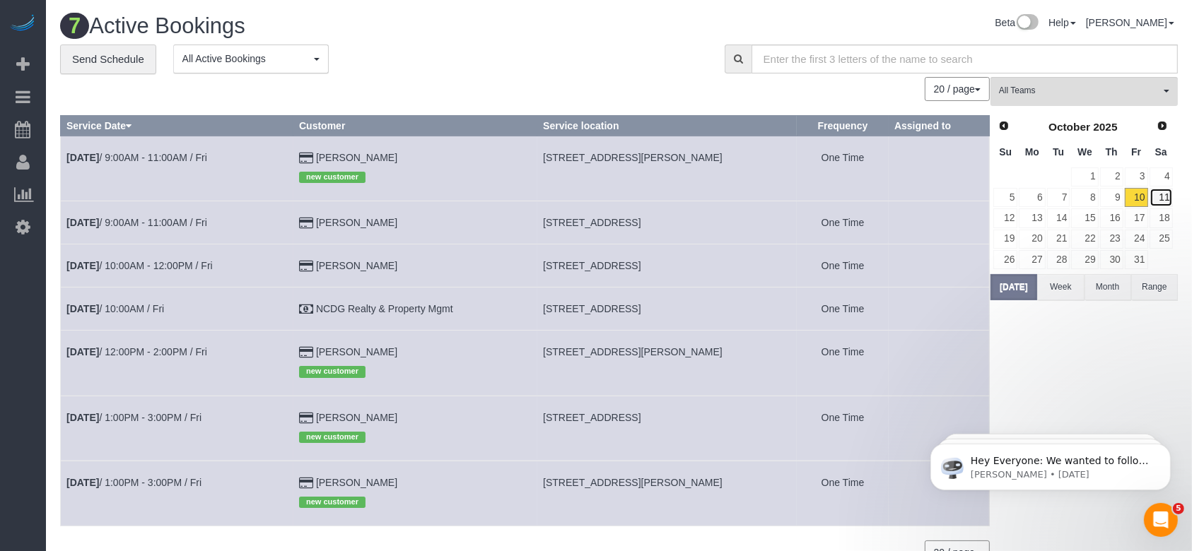
click at [1162, 196] on link "11" at bounding box center [1161, 197] width 23 height 19
